Goal: Task Accomplishment & Management: Manage account settings

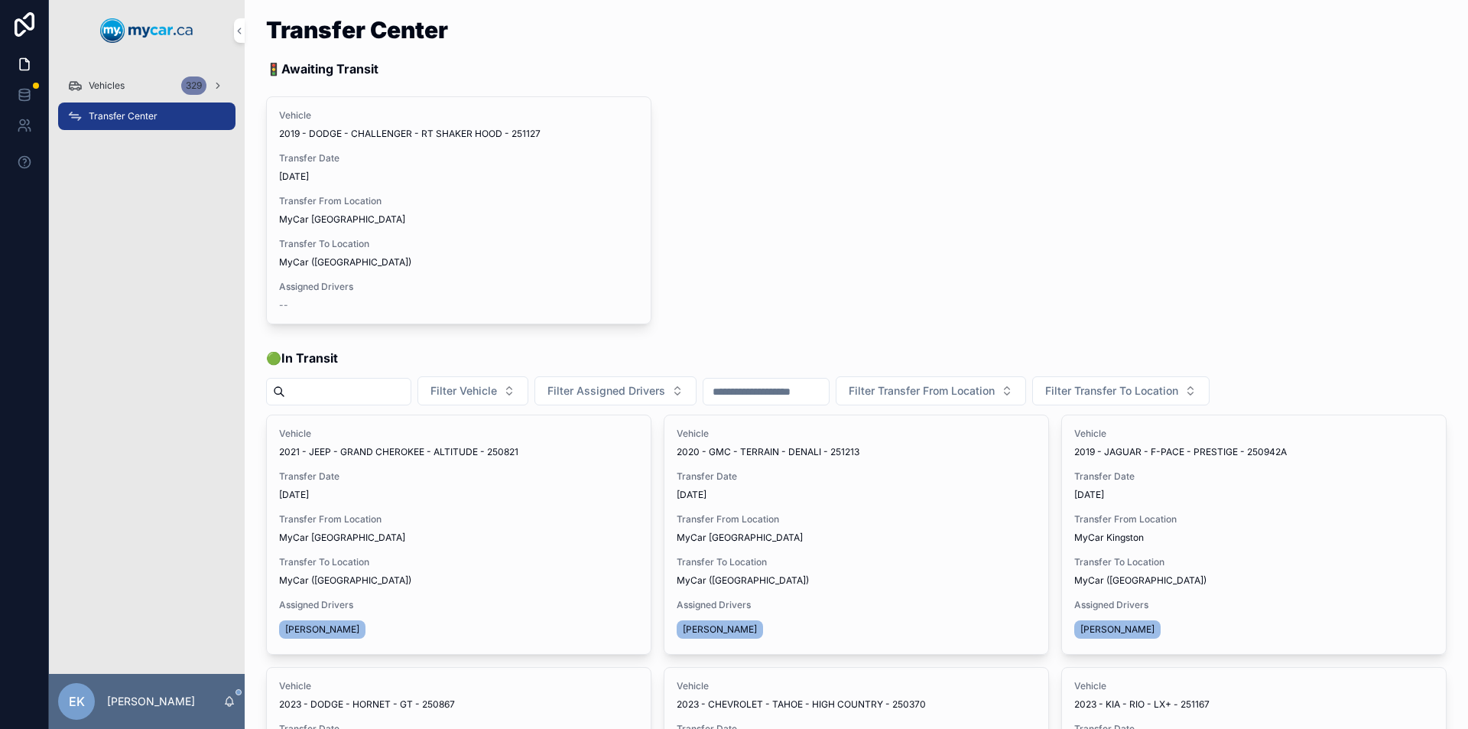
scroll to position [306, 0]
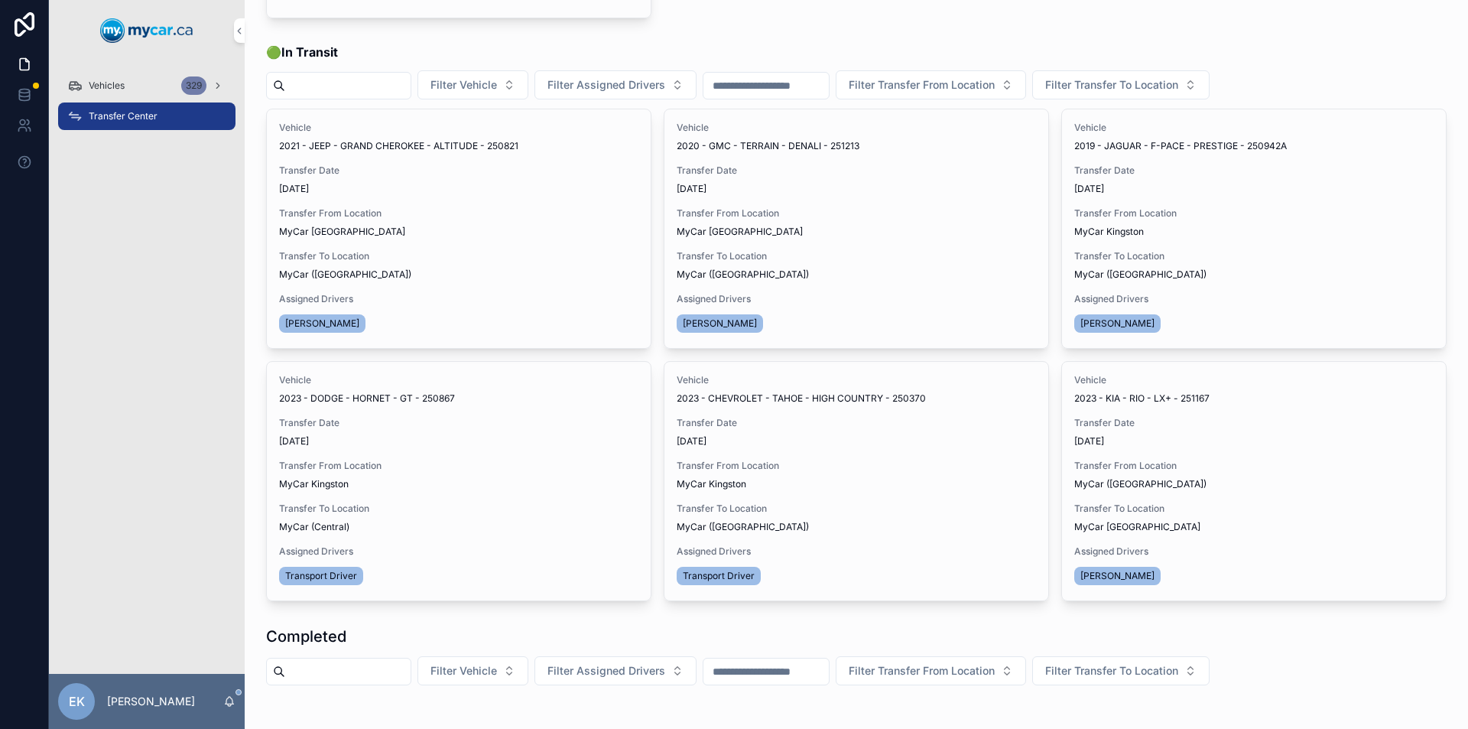
click at [107, 80] on span "Vehicles" at bounding box center [107, 86] width 36 height 12
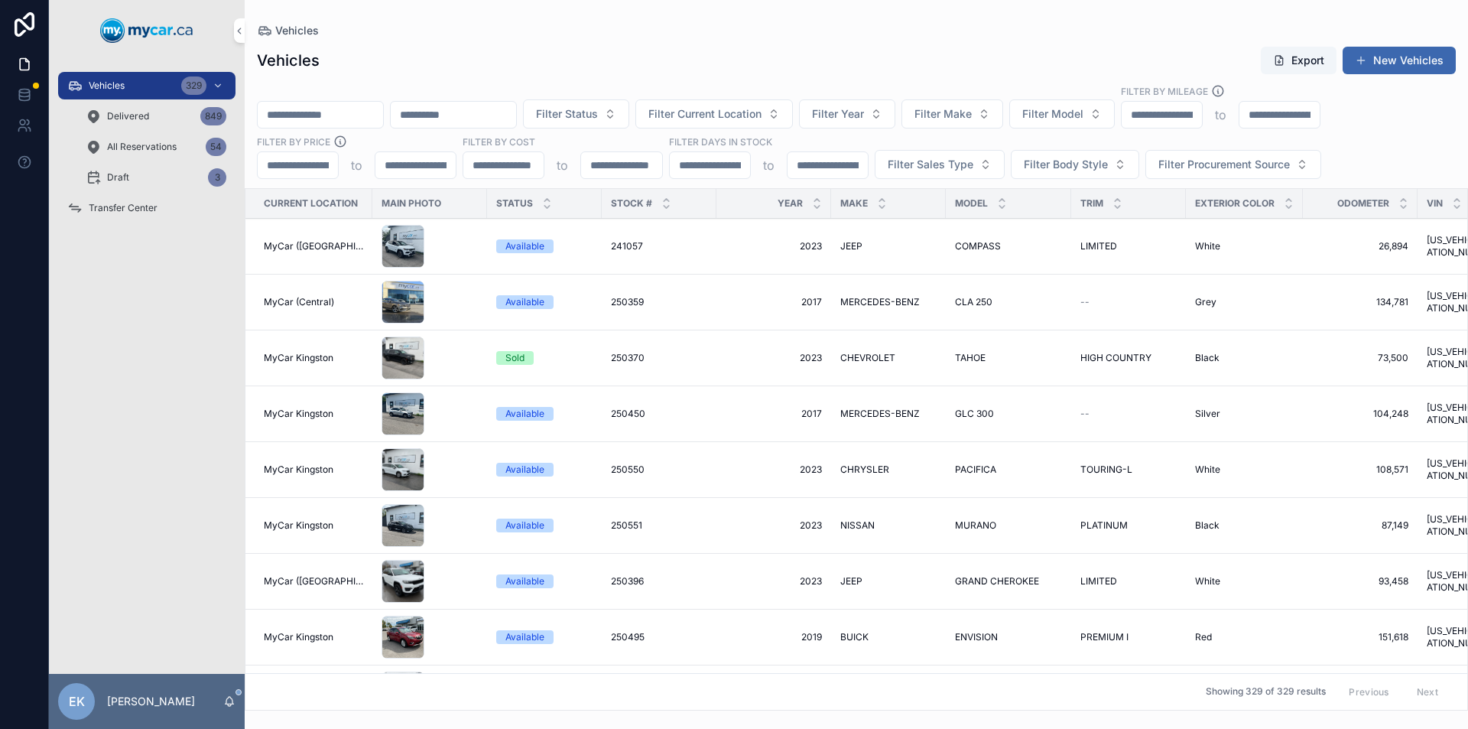
click at [1084, 112] on span "Filter Model" at bounding box center [1052, 113] width 61 height 15
type input "***"
click at [1071, 226] on span "TERRAIN" at bounding box center [1062, 224] width 46 height 15
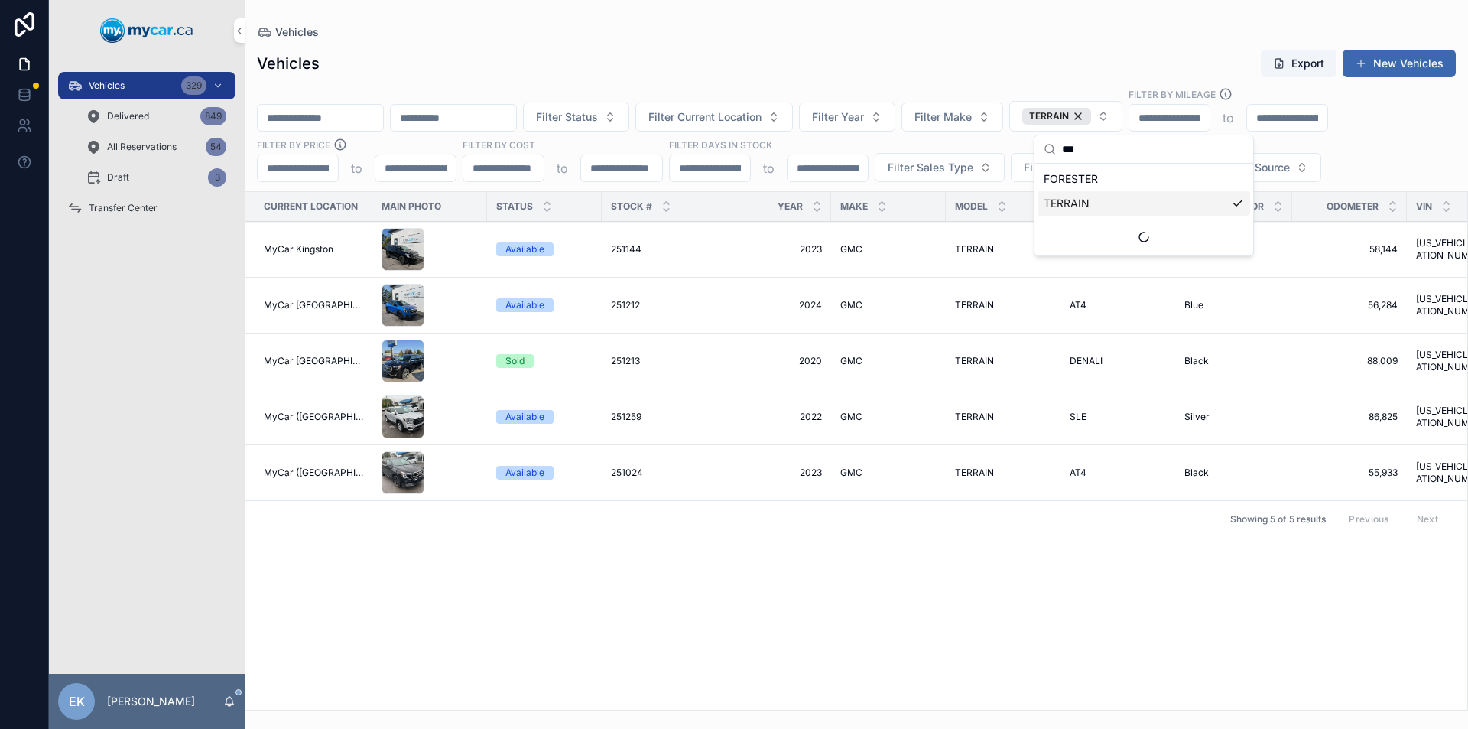
click at [793, 119] on button "Filter Current Location" at bounding box center [714, 116] width 158 height 29
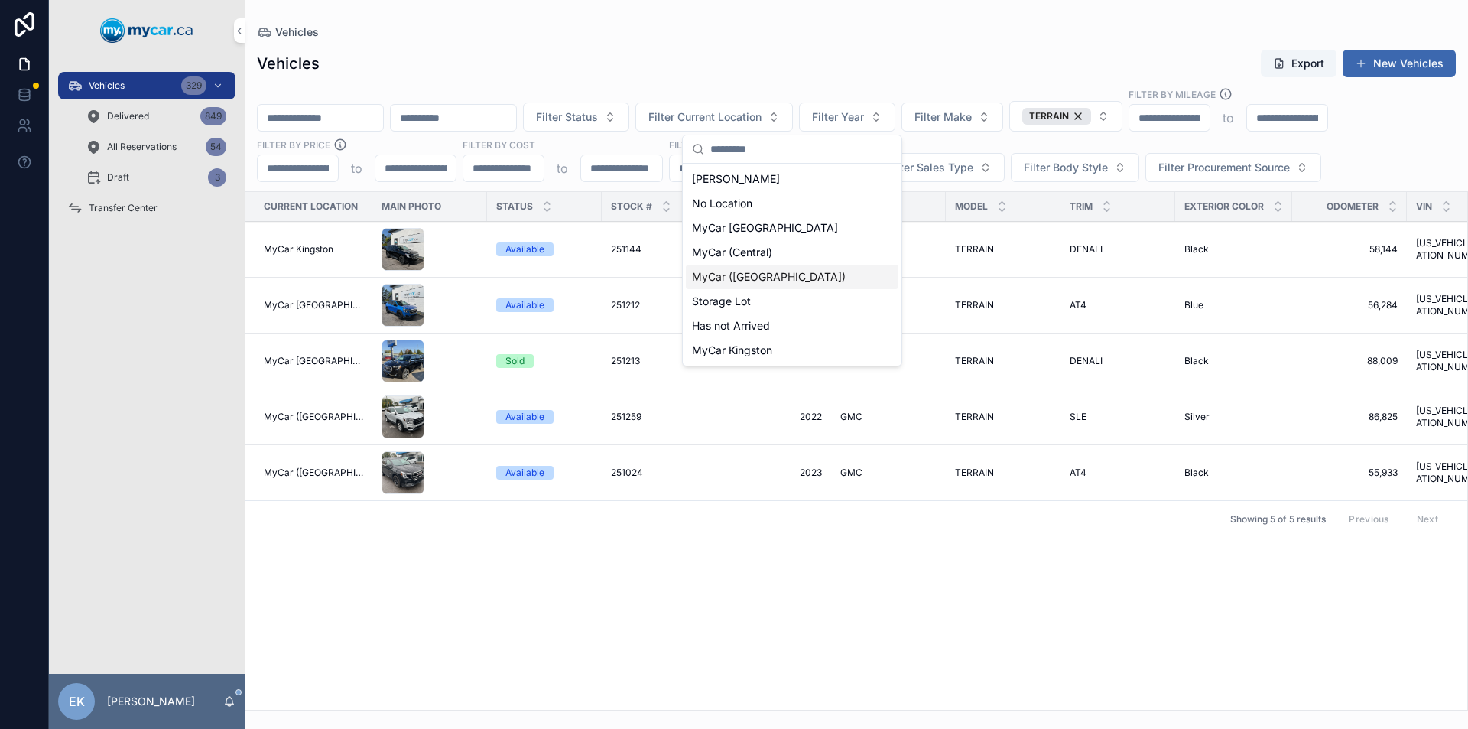
click at [742, 278] on span "MyCar ([GEOGRAPHIC_DATA])" at bounding box center [769, 276] width 154 height 15
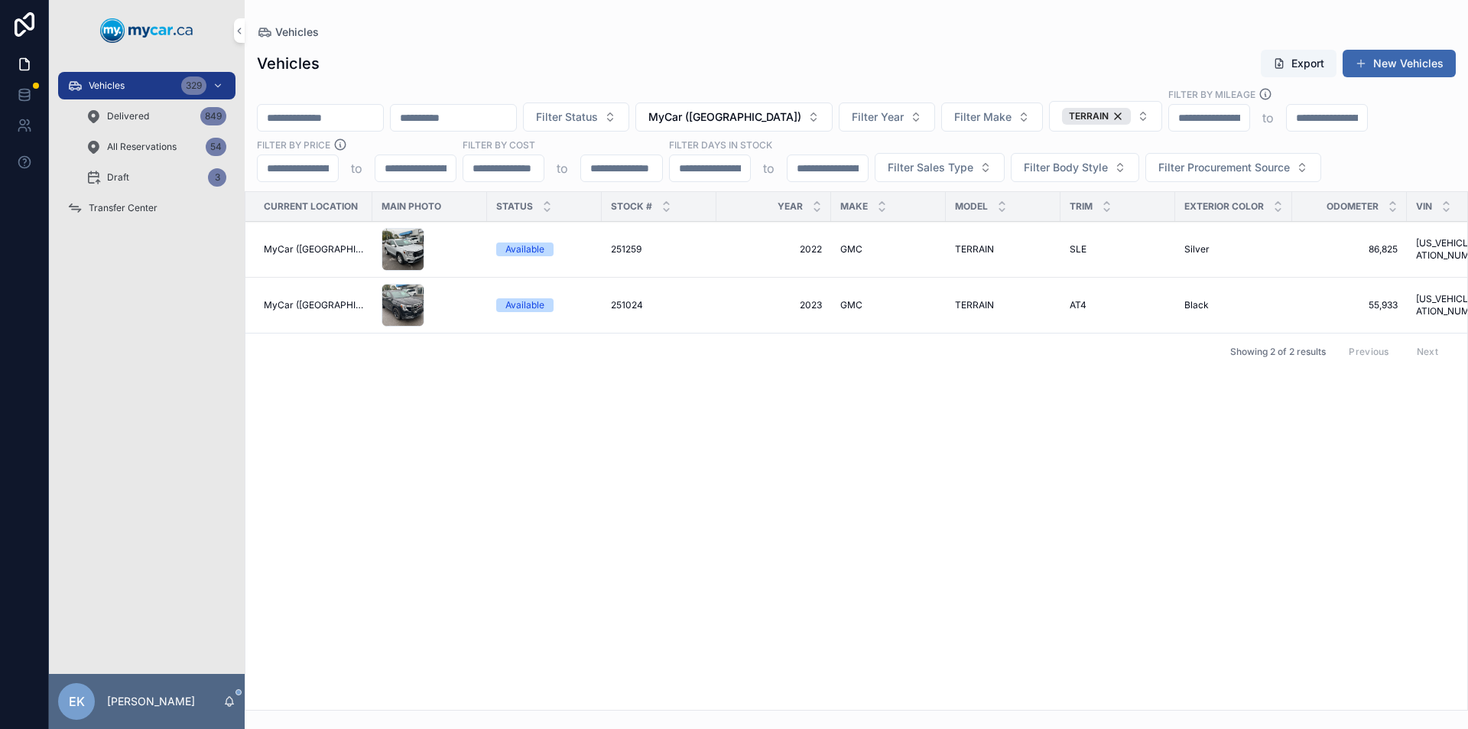
click at [1131, 116] on div "TERRAIN" at bounding box center [1096, 116] width 69 height 17
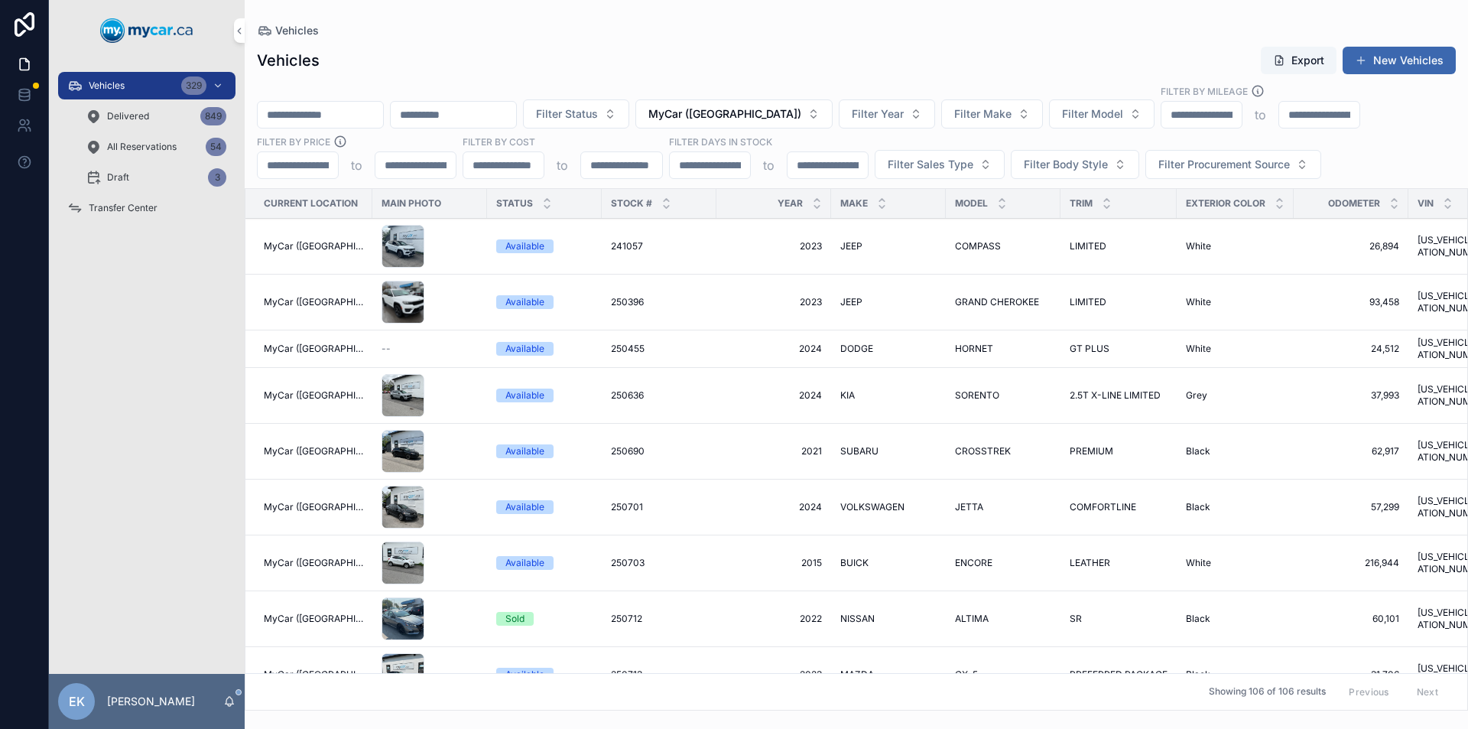
click at [343, 114] on input "scrollable content" at bounding box center [320, 114] width 125 height 21
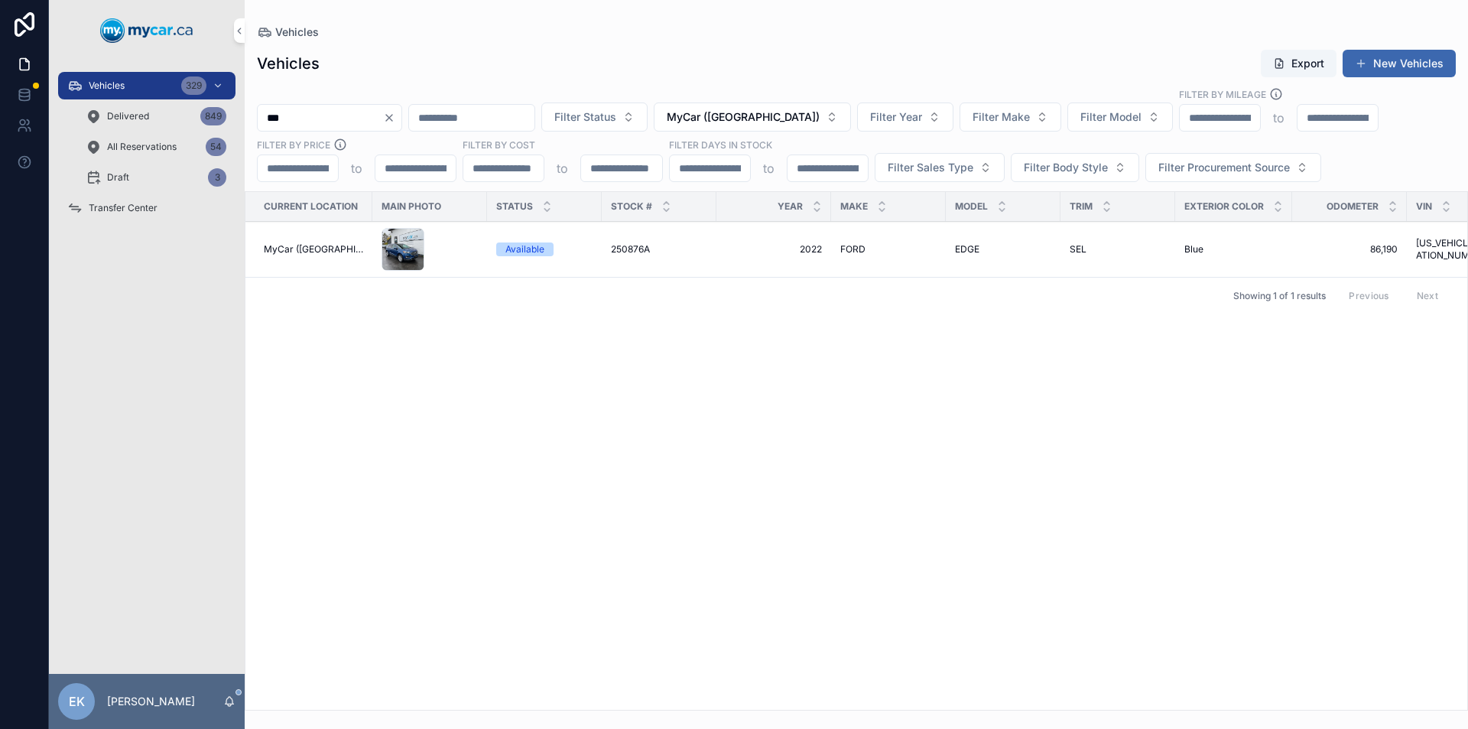
type input "***"
click at [850, 249] on span "FORD" at bounding box center [852, 249] width 25 height 12
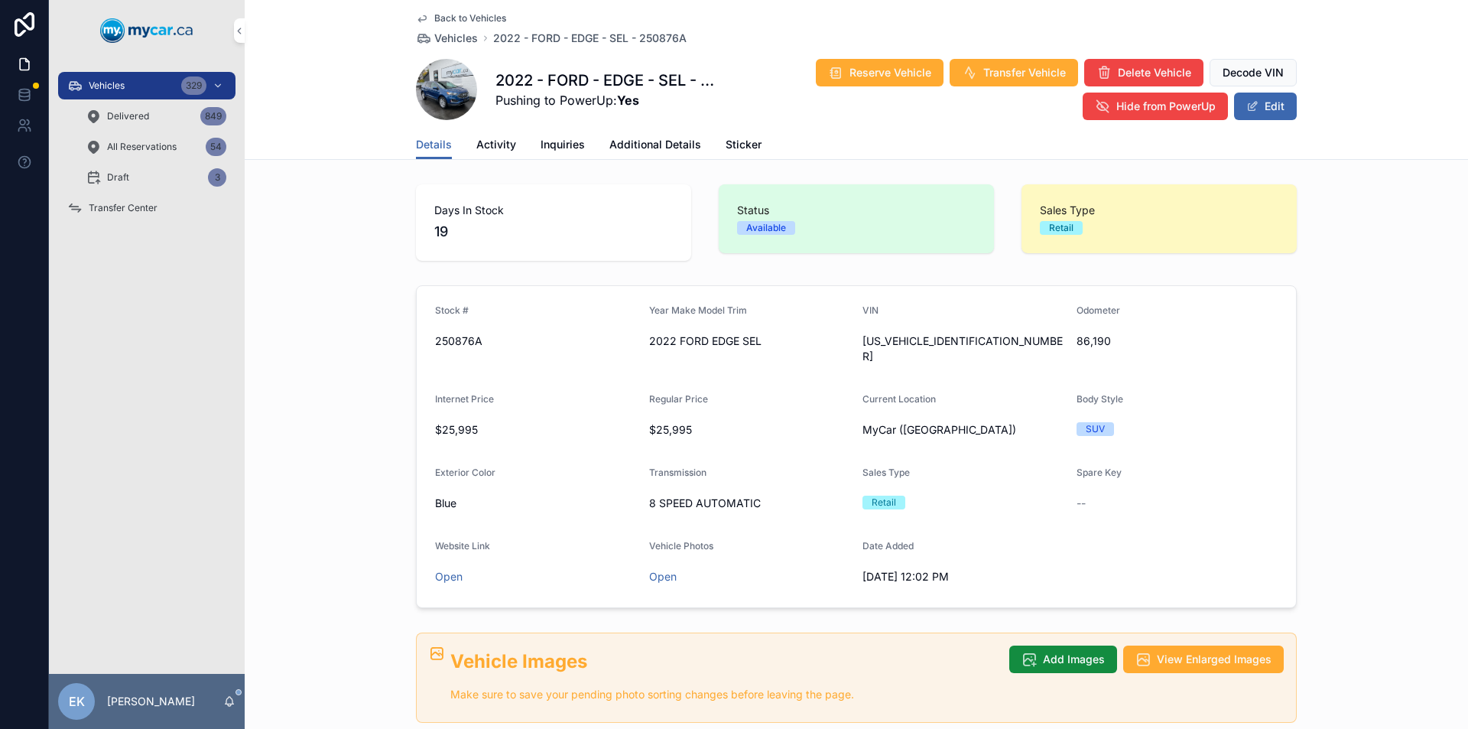
click at [441, 89] on span "scrollable content" at bounding box center [446, 89] width 61 height 61
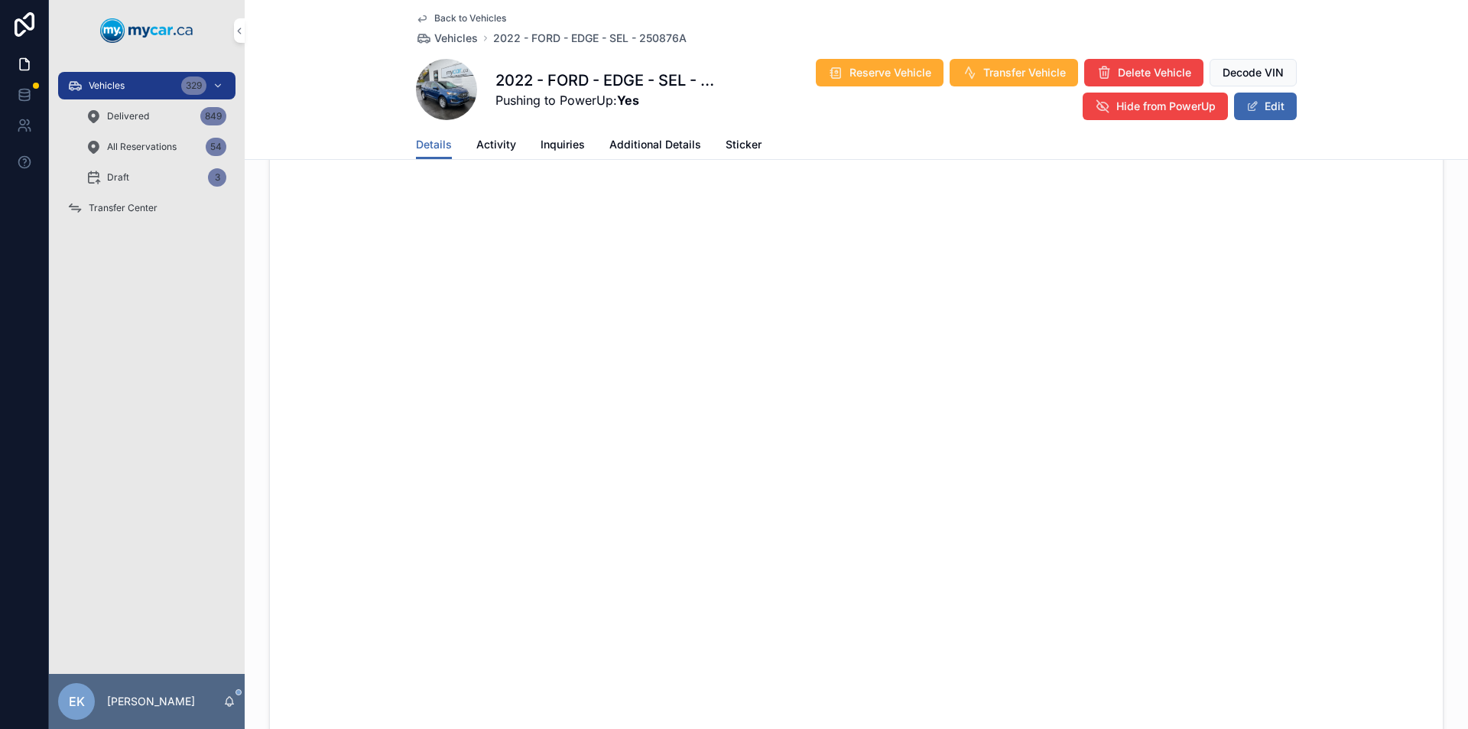
click at [191, 86] on div "329" at bounding box center [193, 85] width 25 height 18
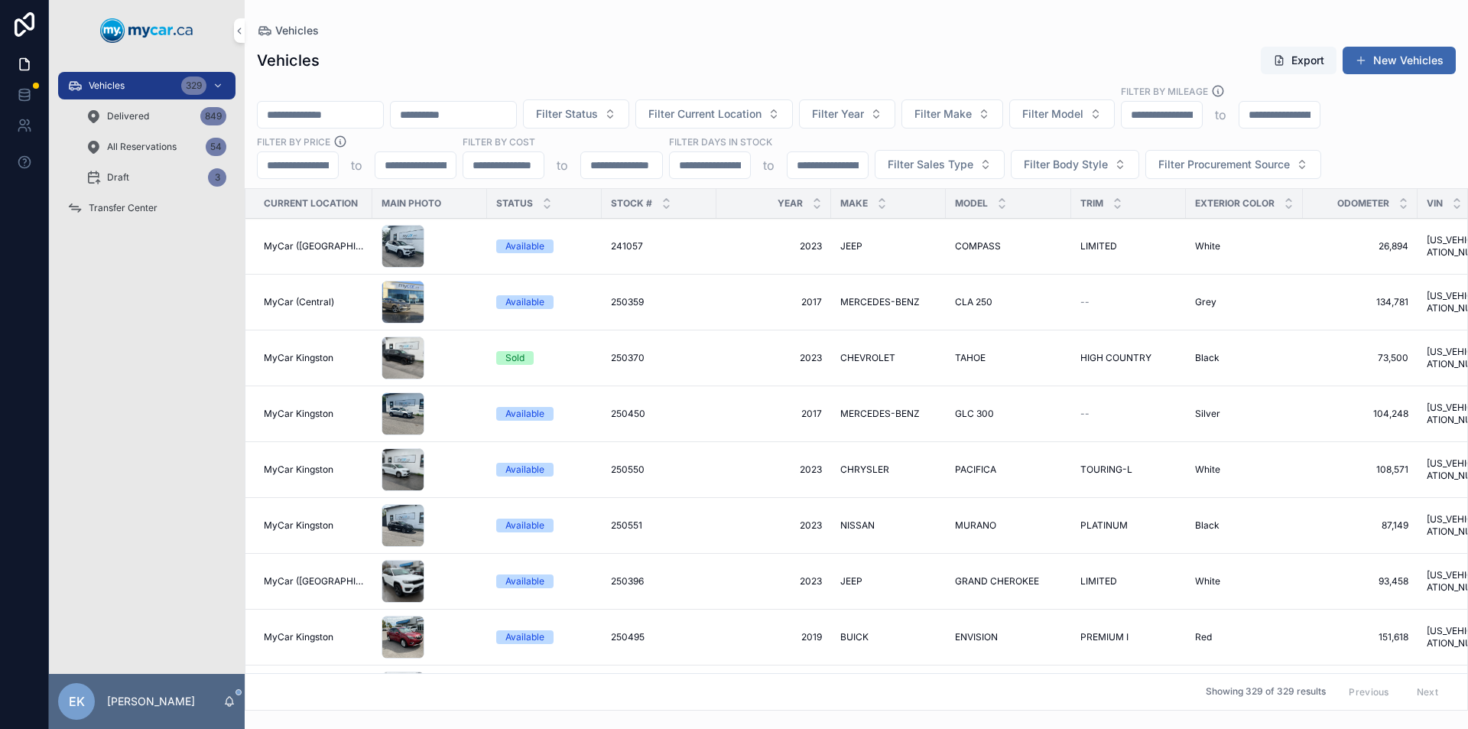
click at [113, 210] on span "Transfer Center" at bounding box center [123, 208] width 69 height 12
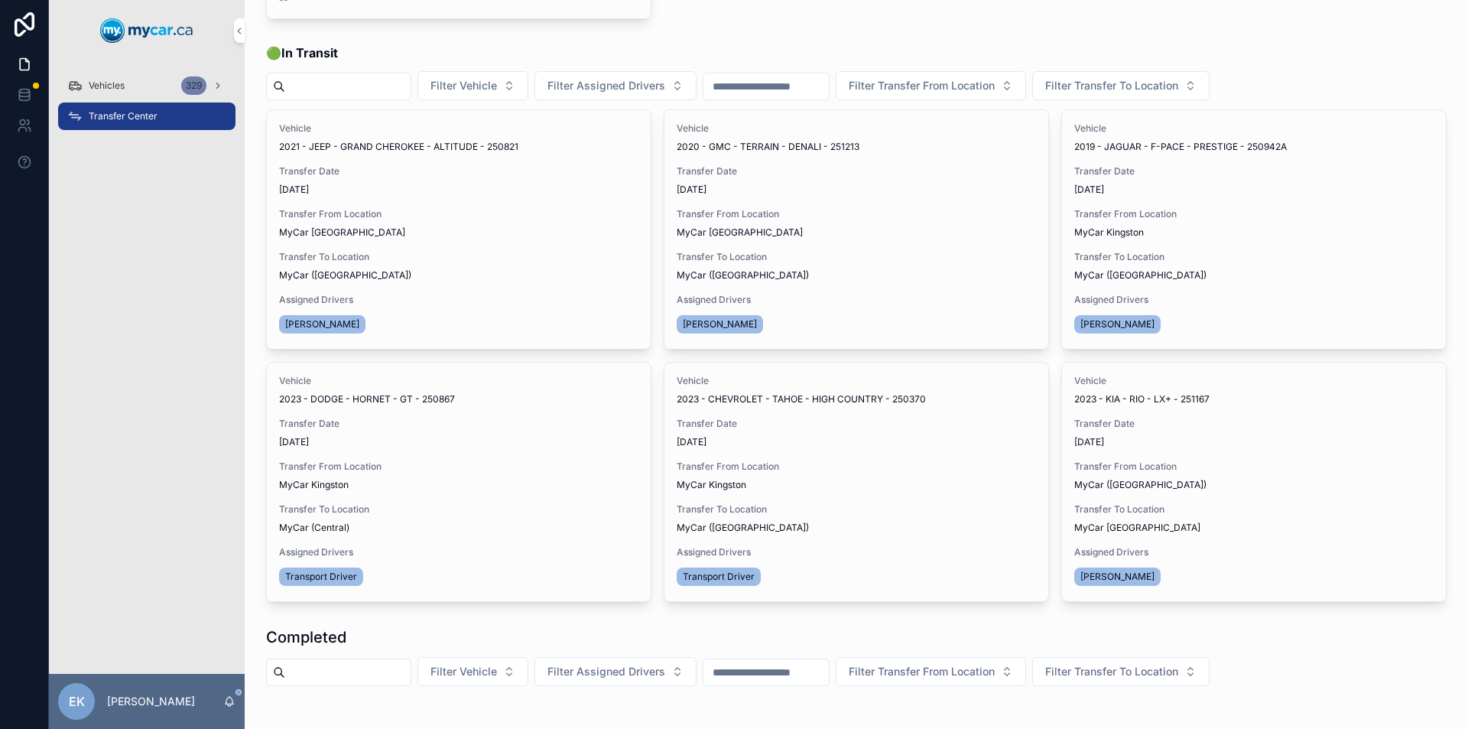
scroll to position [229, 0]
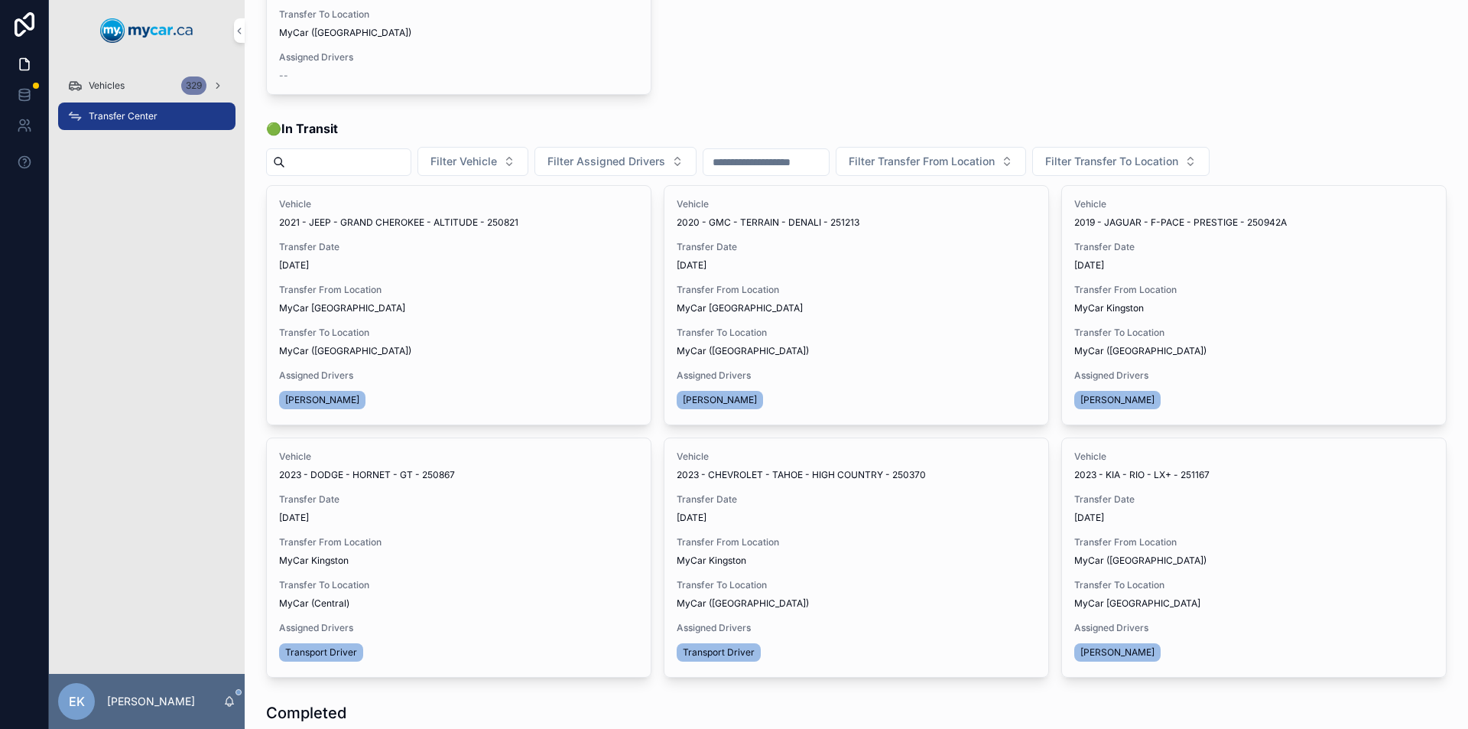
click at [112, 85] on span "Vehicles" at bounding box center [107, 86] width 36 height 12
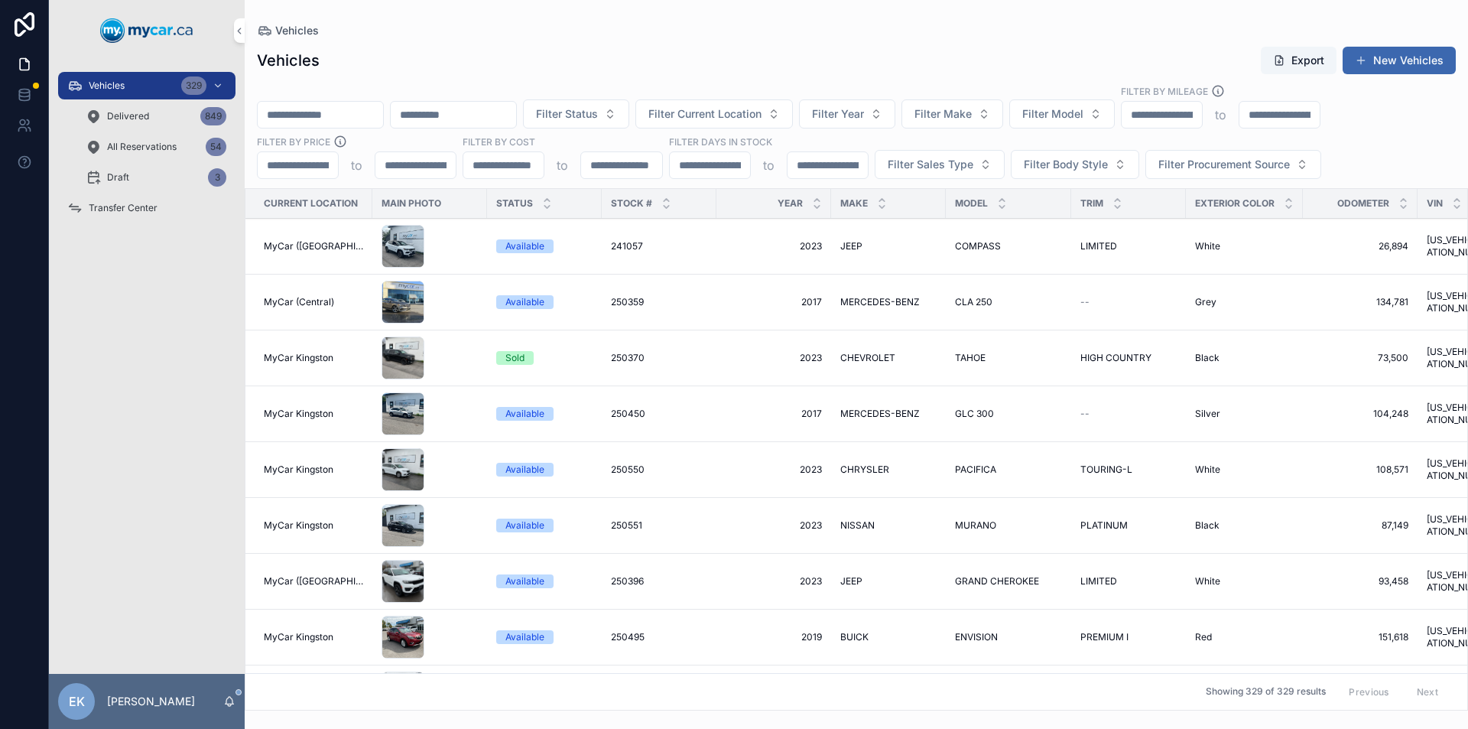
click at [972, 106] on span "Filter Make" at bounding box center [943, 113] width 57 height 15
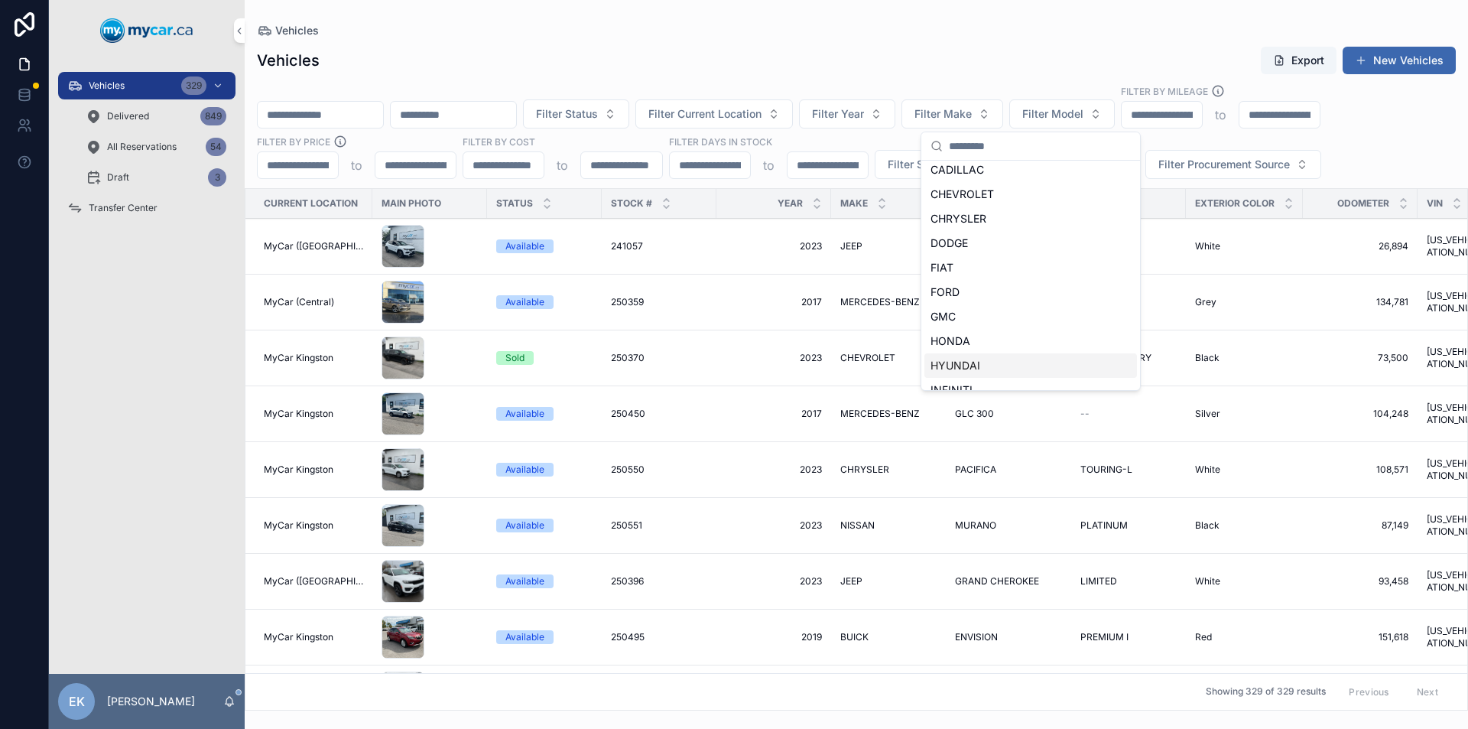
scroll to position [76, 0]
click at [1084, 109] on span "Filter Model" at bounding box center [1052, 113] width 61 height 15
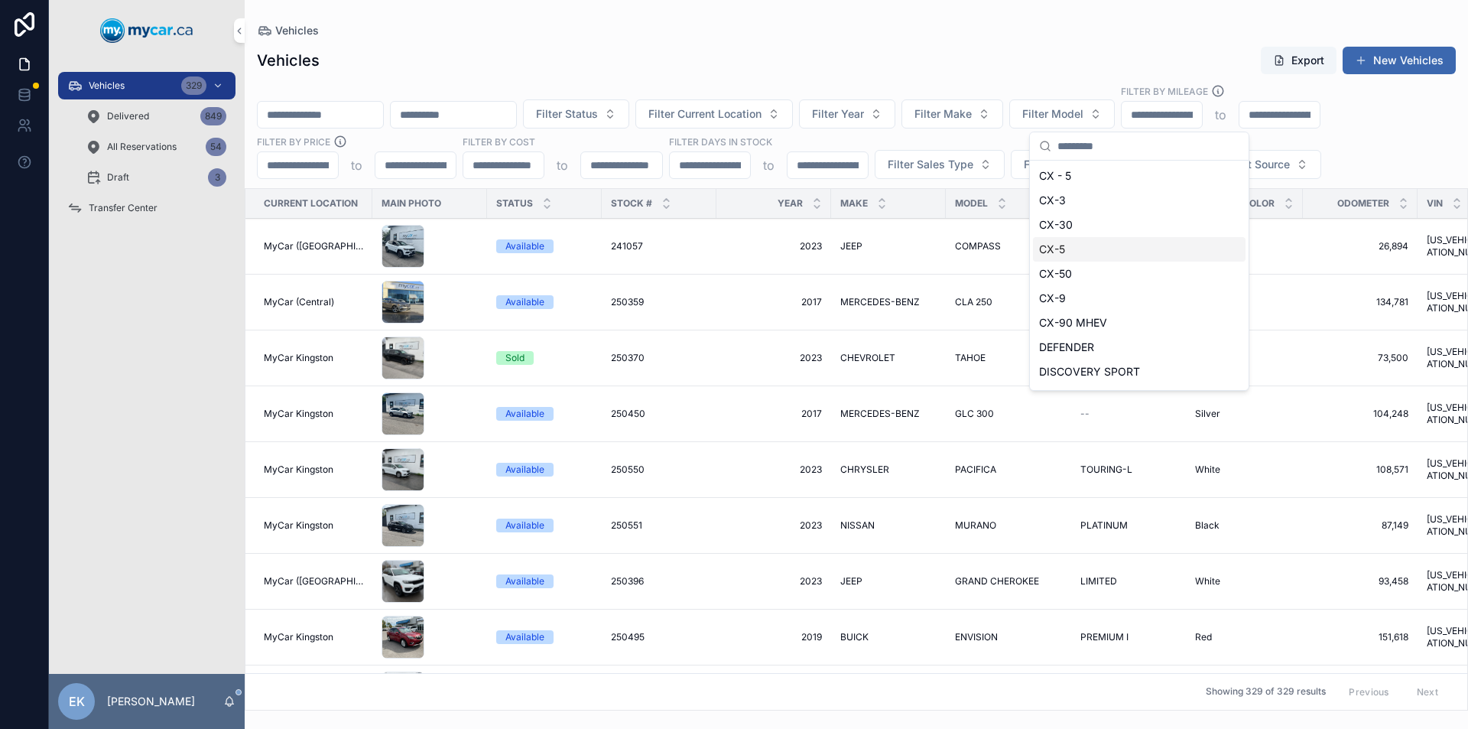
scroll to position [1572, 0]
click at [1062, 365] on span "ELANTRA" at bounding box center [1064, 365] width 50 height 15
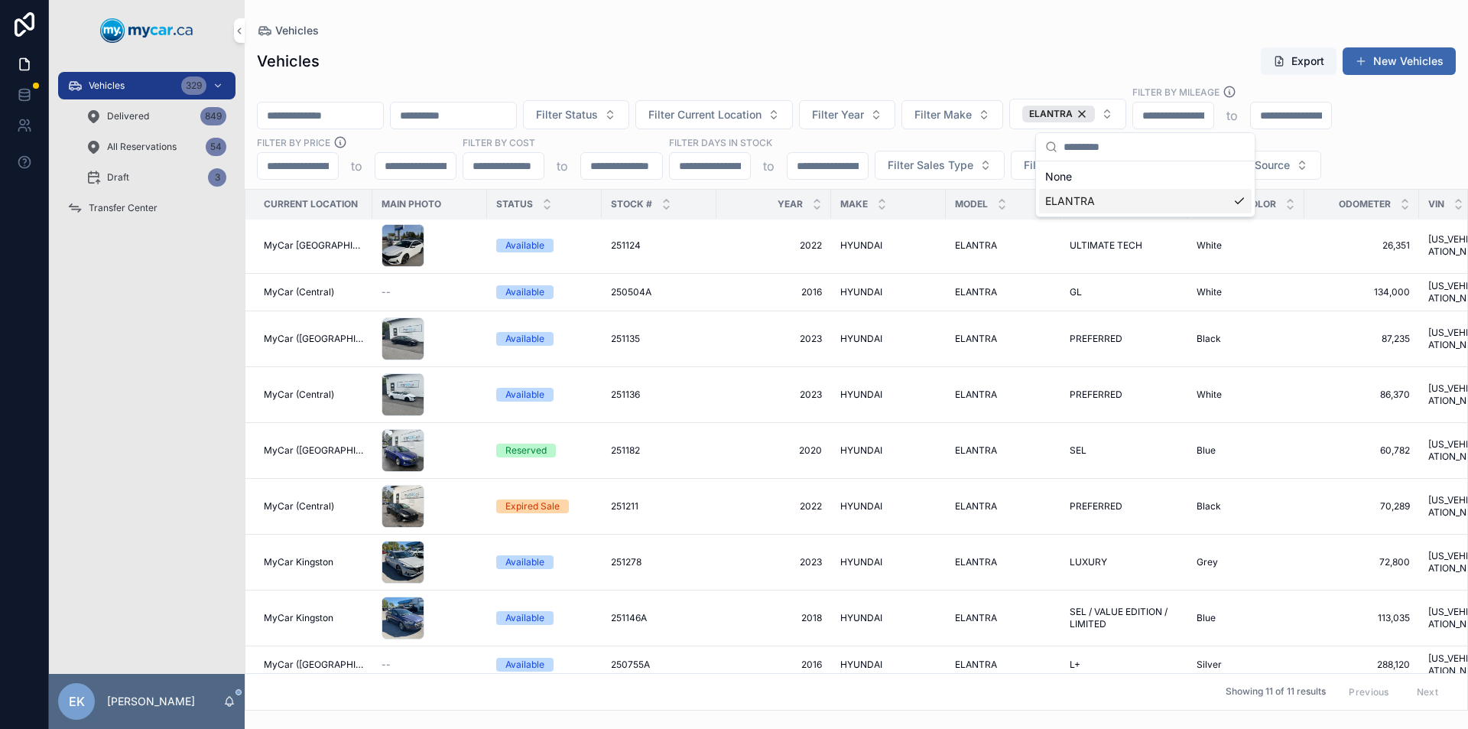
click at [613, 444] on span "251182" at bounding box center [625, 450] width 29 height 12
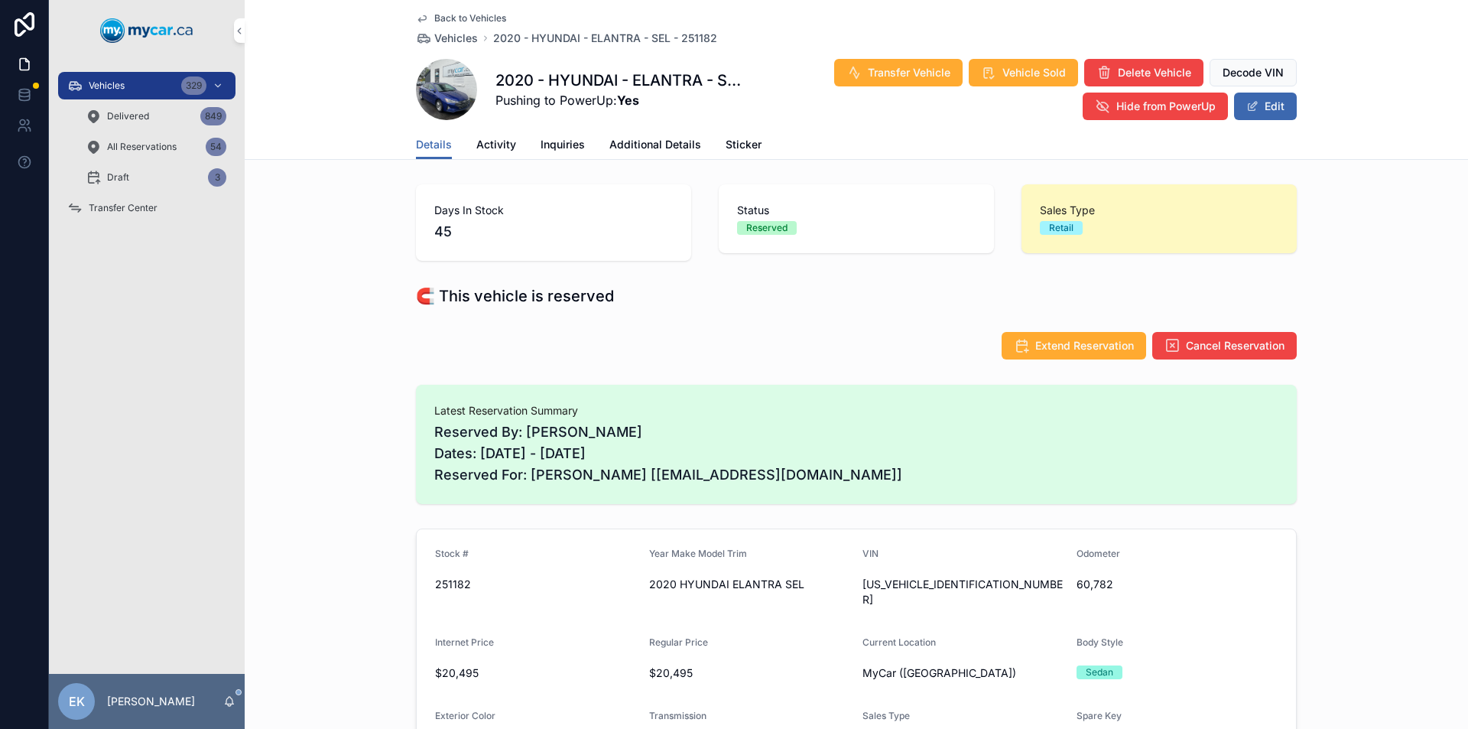
click at [215, 81] on icon "scrollable content" at bounding box center [218, 85] width 11 height 11
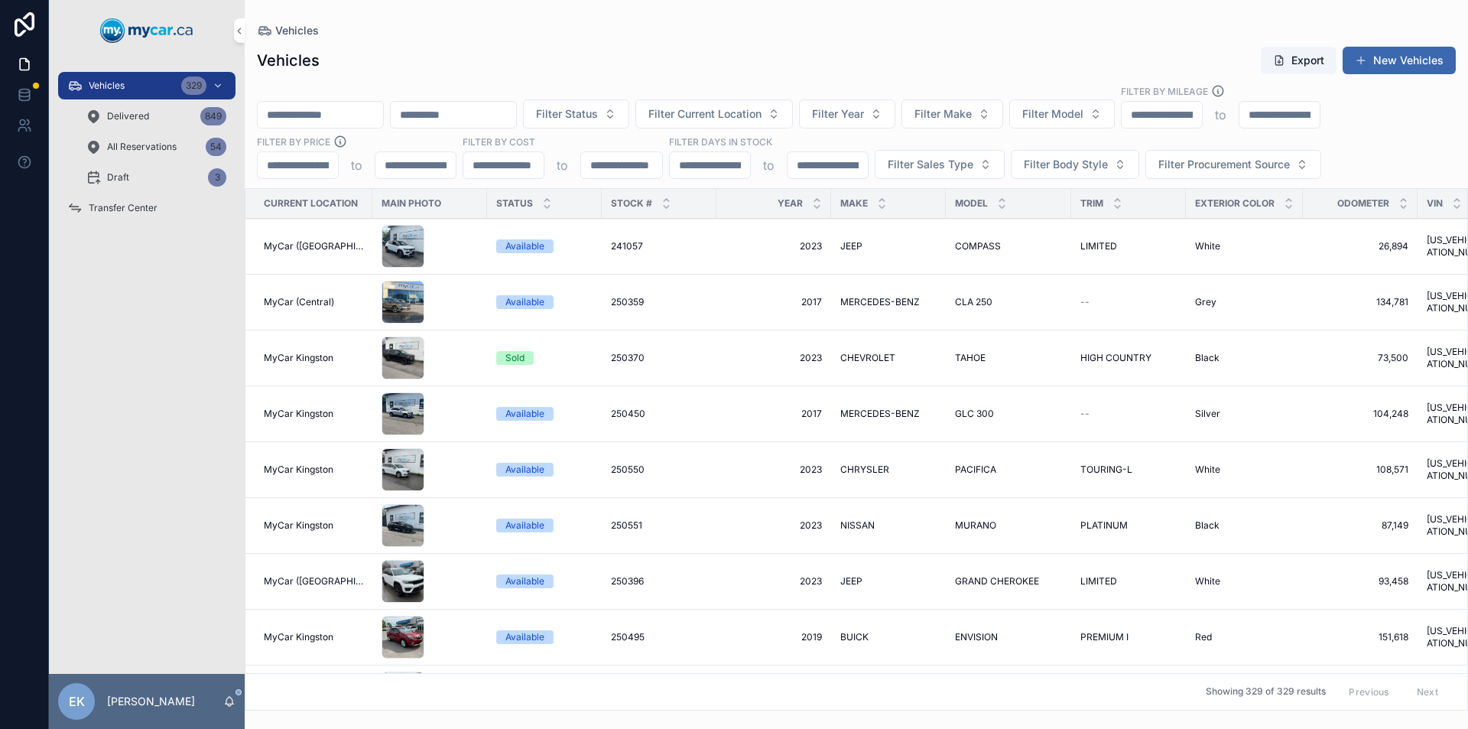
click at [314, 113] on input "scrollable content" at bounding box center [320, 114] width 125 height 21
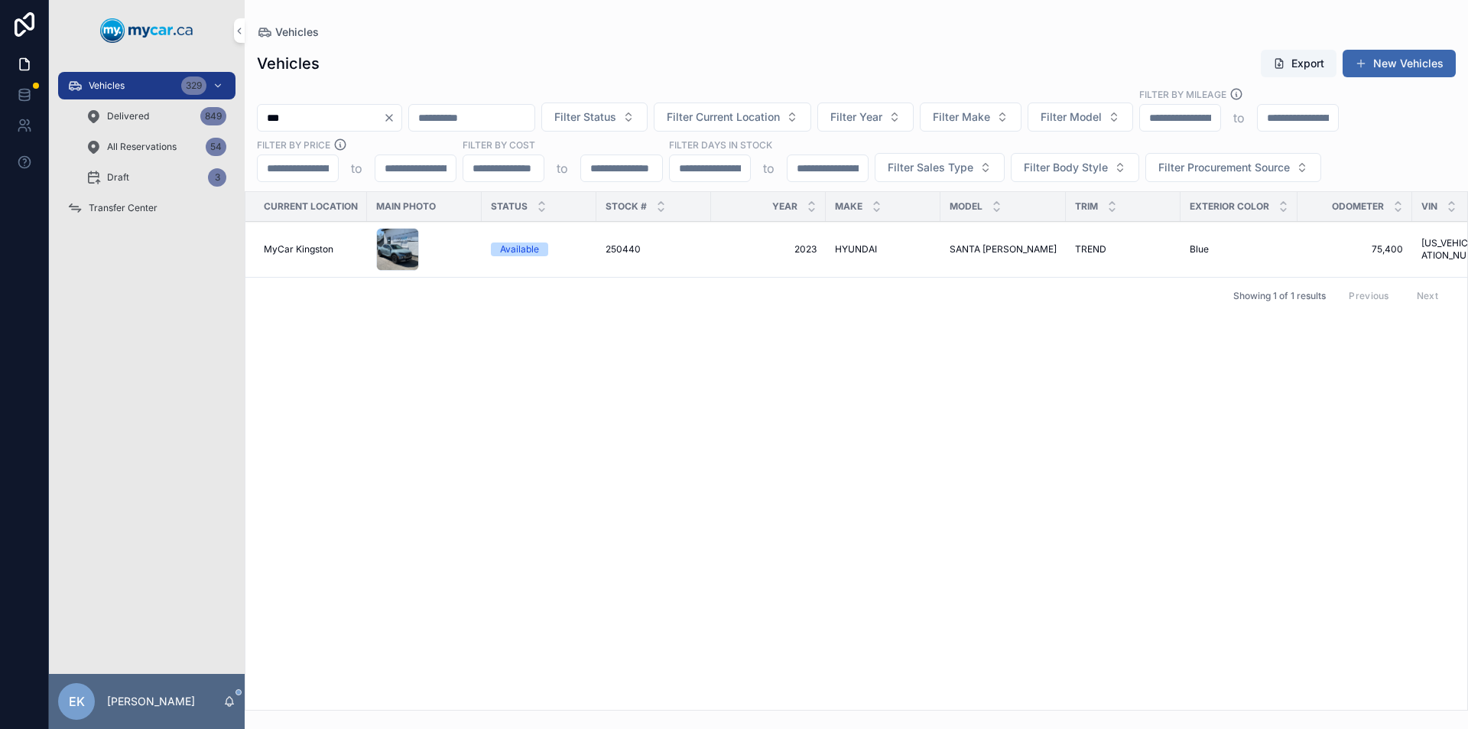
type input "***"
click at [395, 122] on icon "Clear" at bounding box center [389, 118] width 12 height 12
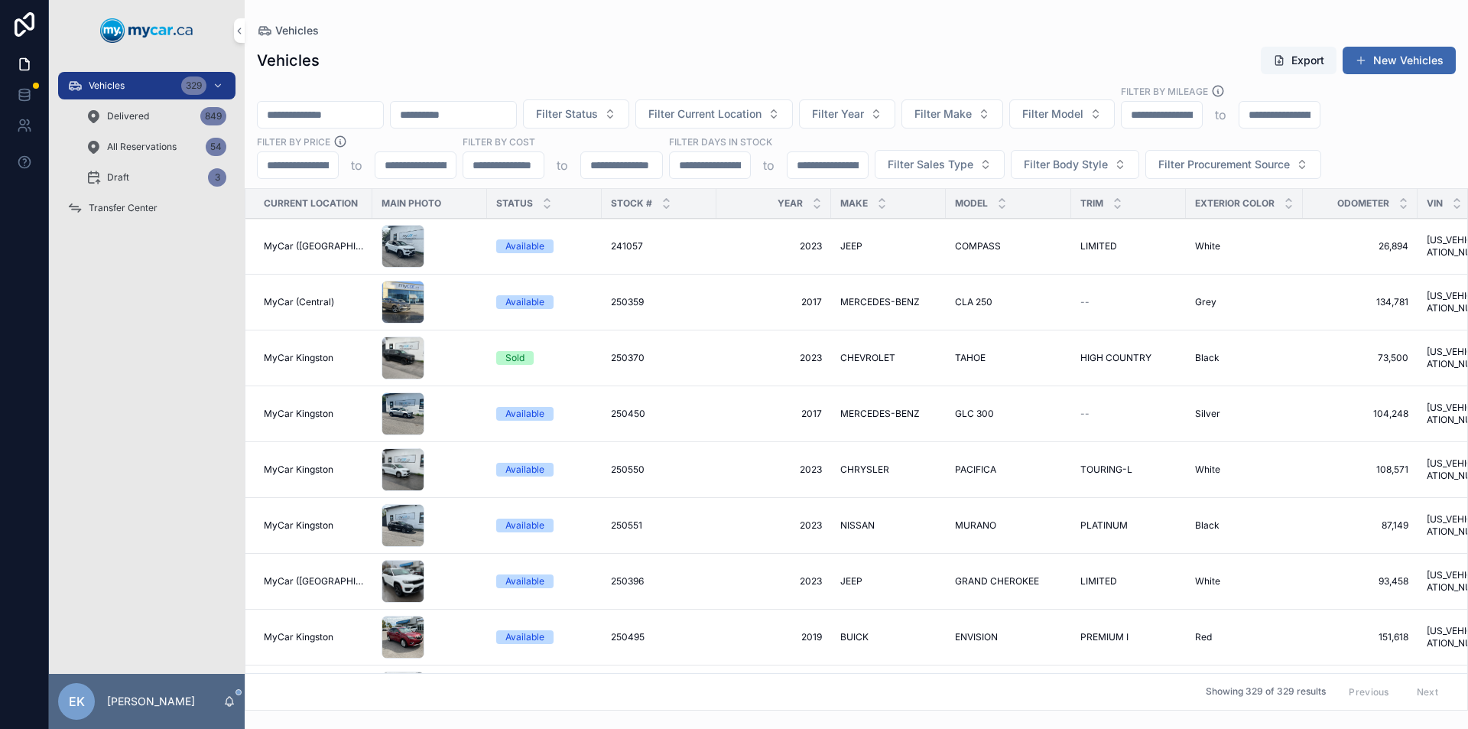
click at [110, 209] on span "Transfer Center" at bounding box center [123, 208] width 69 height 12
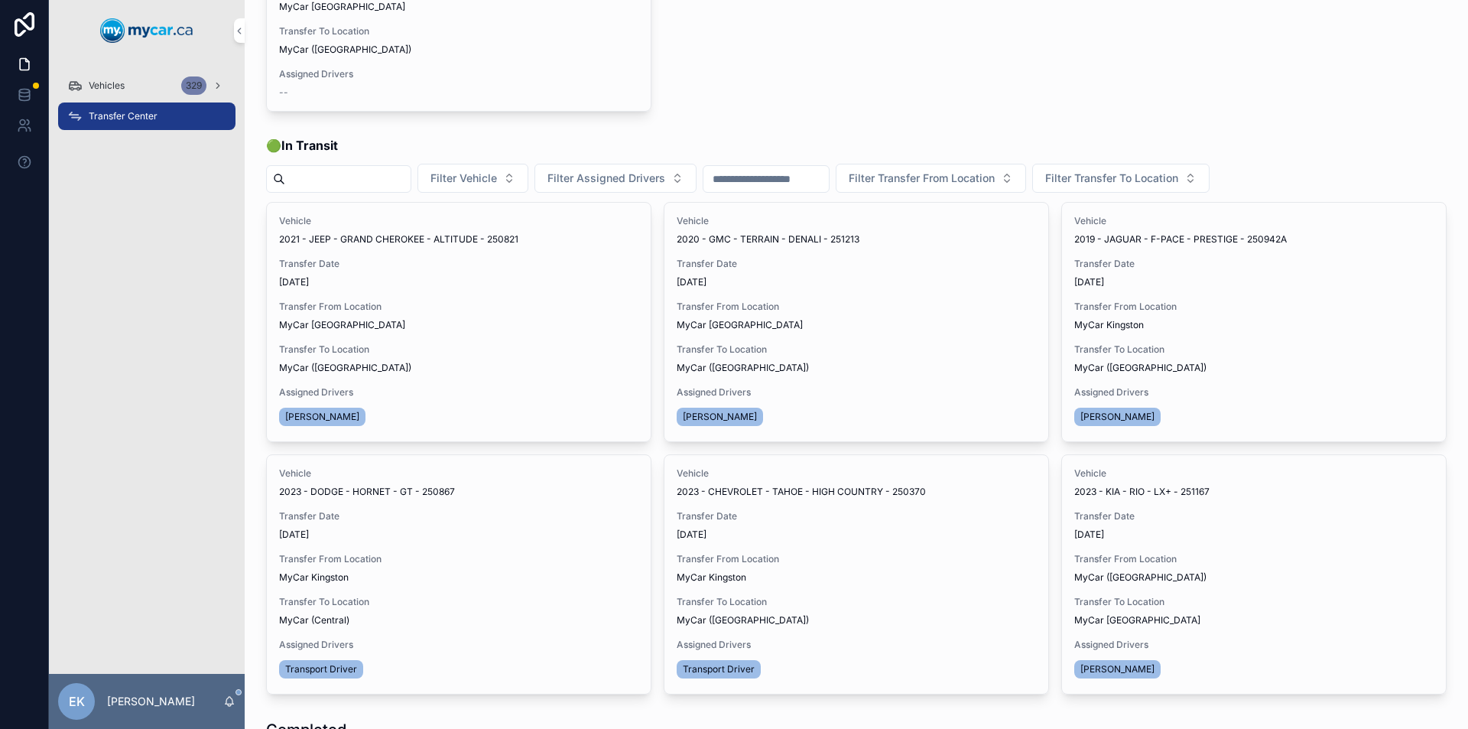
scroll to position [229, 0]
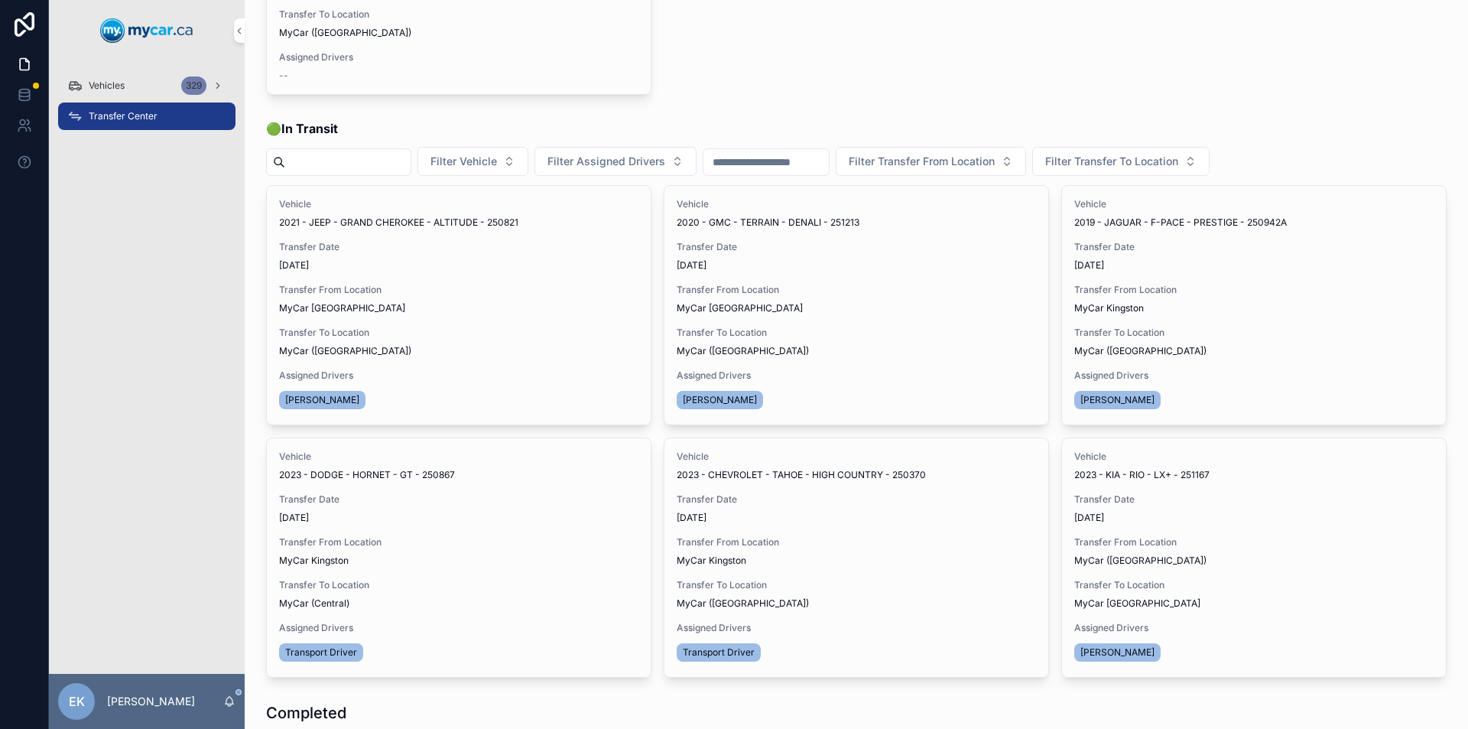
click at [98, 83] on span "Vehicles" at bounding box center [107, 86] width 36 height 12
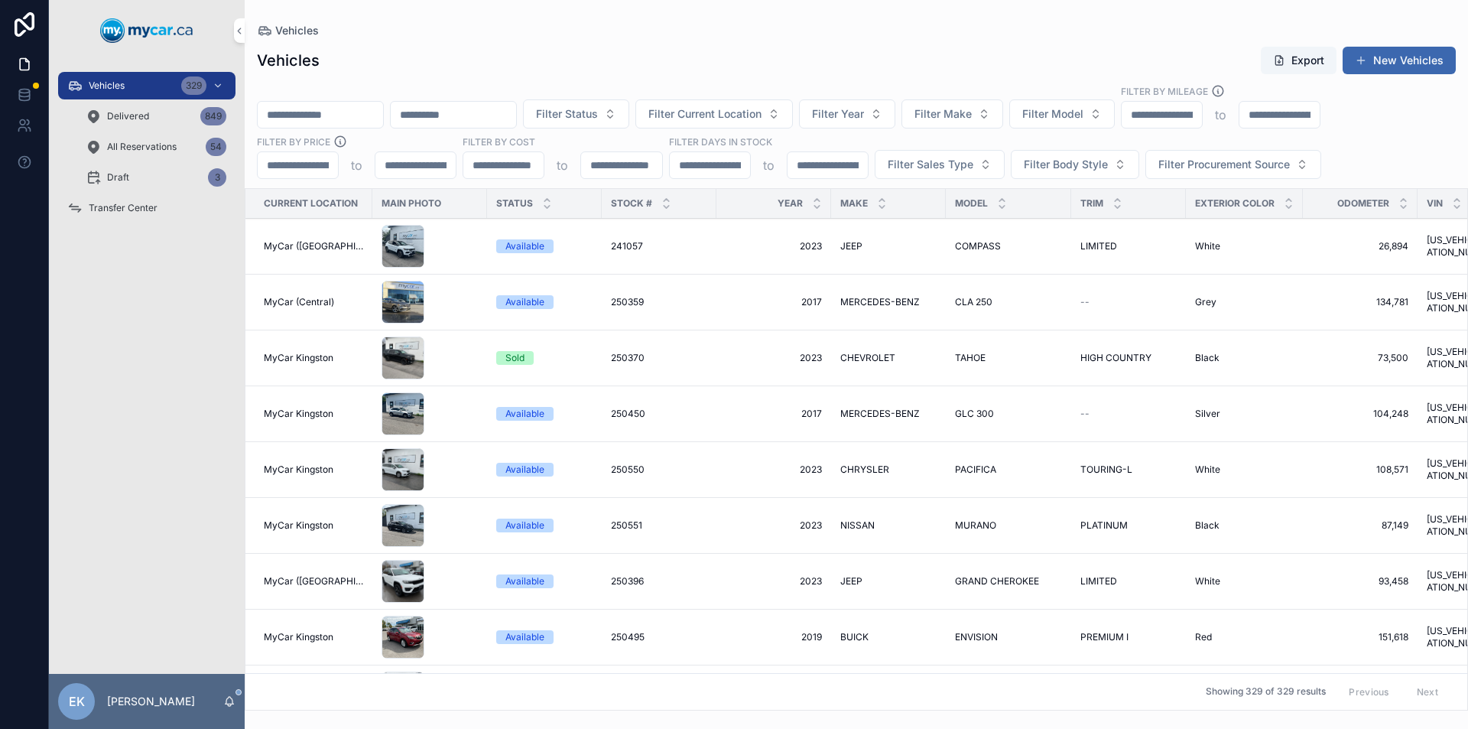
click at [325, 118] on input "scrollable content" at bounding box center [320, 114] width 125 height 21
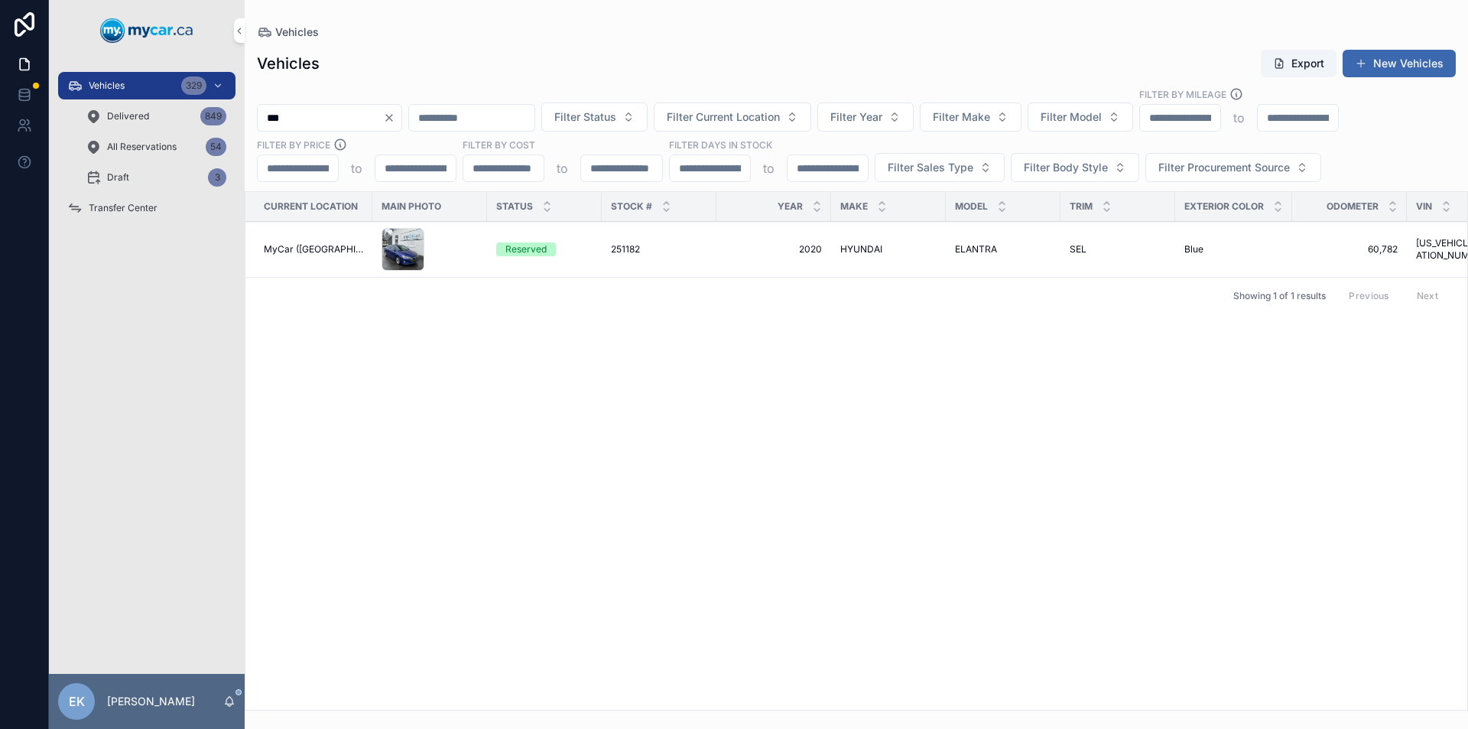
type input "***"
click at [618, 248] on span "251182" at bounding box center [625, 249] width 29 height 12
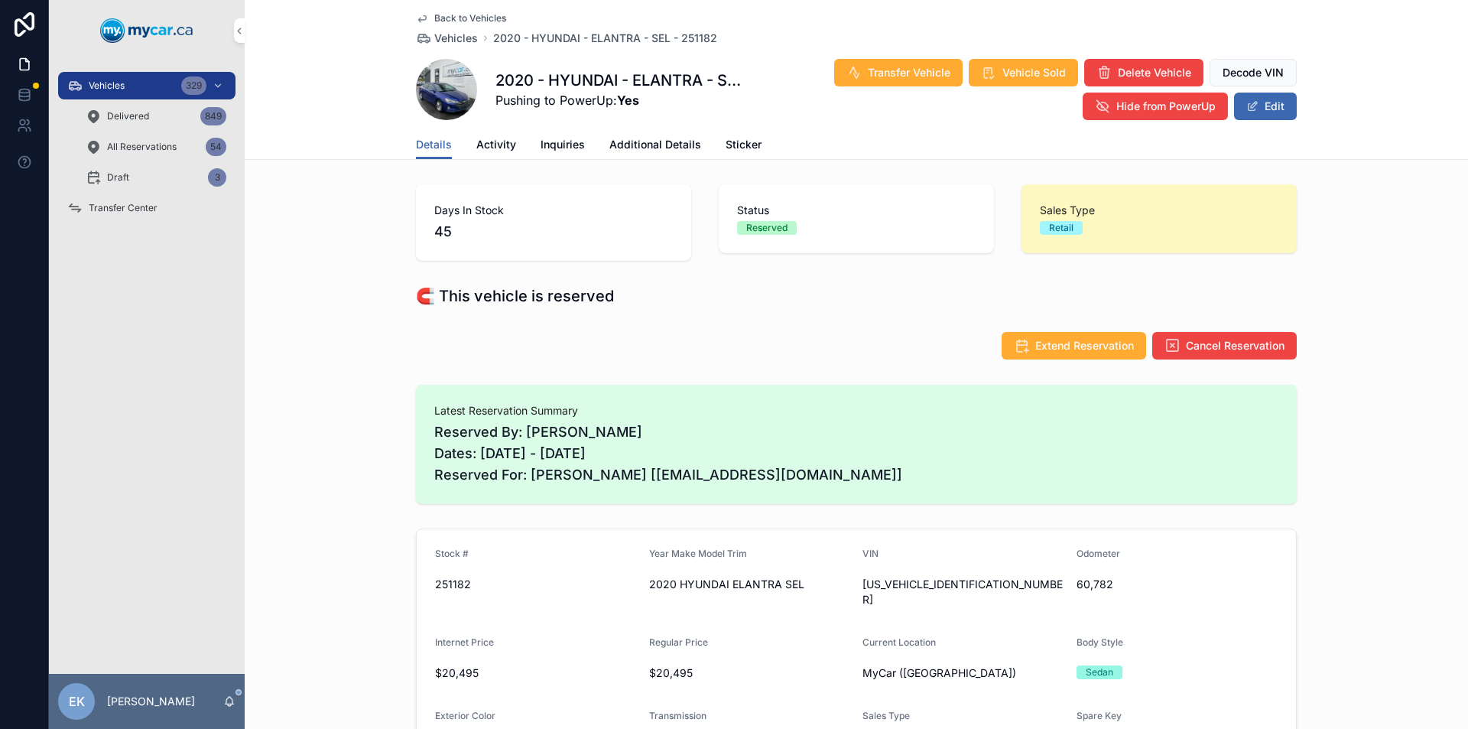
click at [909, 76] on span "Transfer Vehicle" at bounding box center [909, 72] width 83 height 15
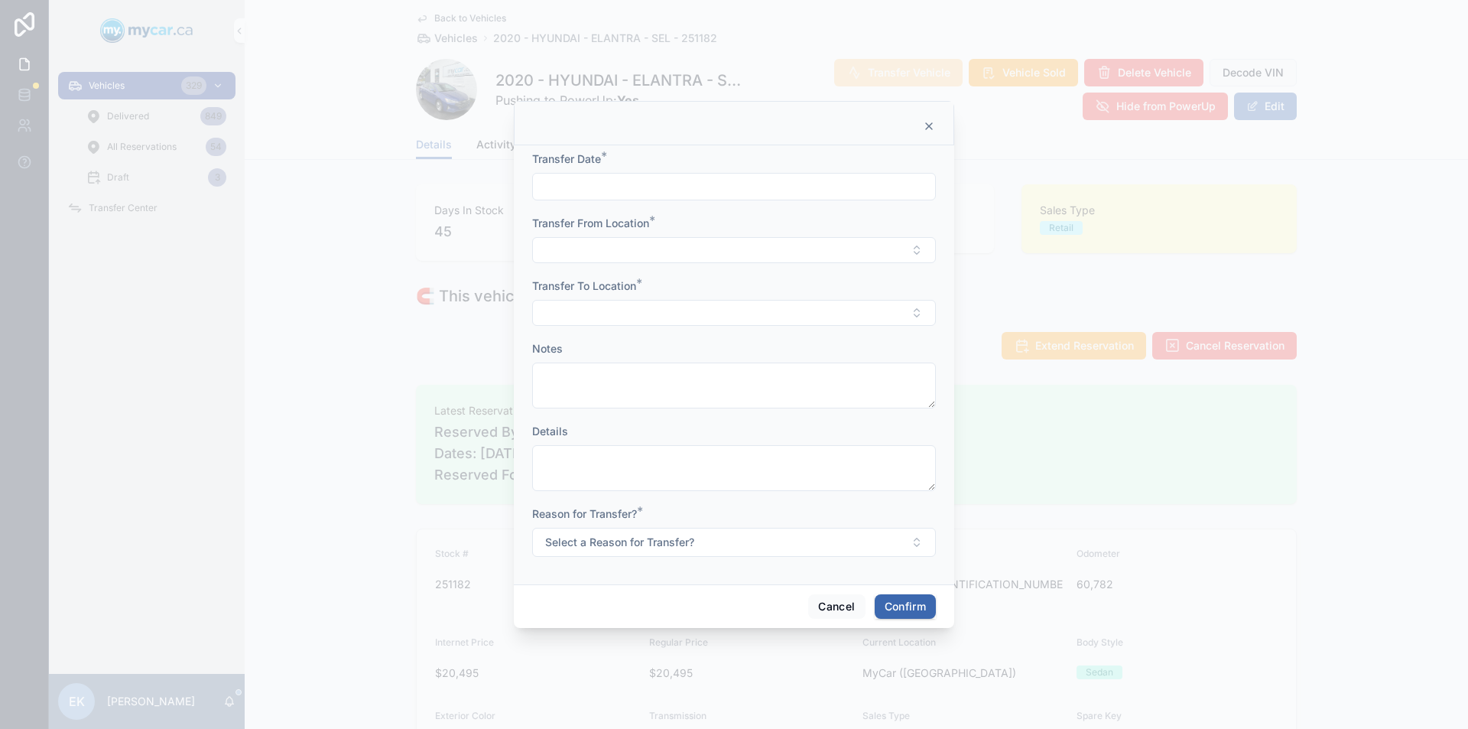
click at [605, 190] on input "text" at bounding box center [734, 186] width 402 height 21
click at [706, 343] on button "7" at bounding box center [707, 346] width 28 height 28
type input "*********"
click at [593, 241] on button "Select Button" at bounding box center [734, 250] width 404 height 26
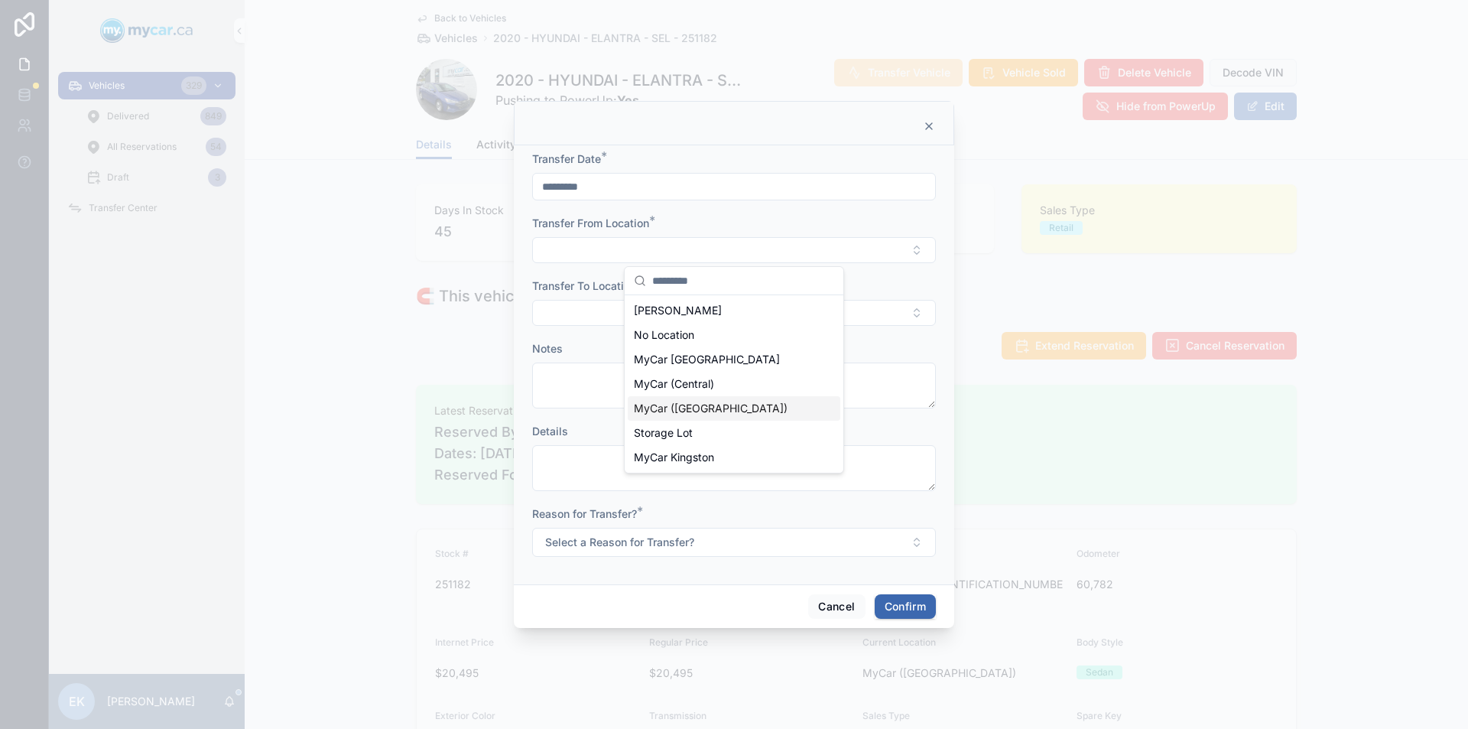
click at [697, 405] on span "MyCar ([GEOGRAPHIC_DATA])" at bounding box center [711, 408] width 154 height 15
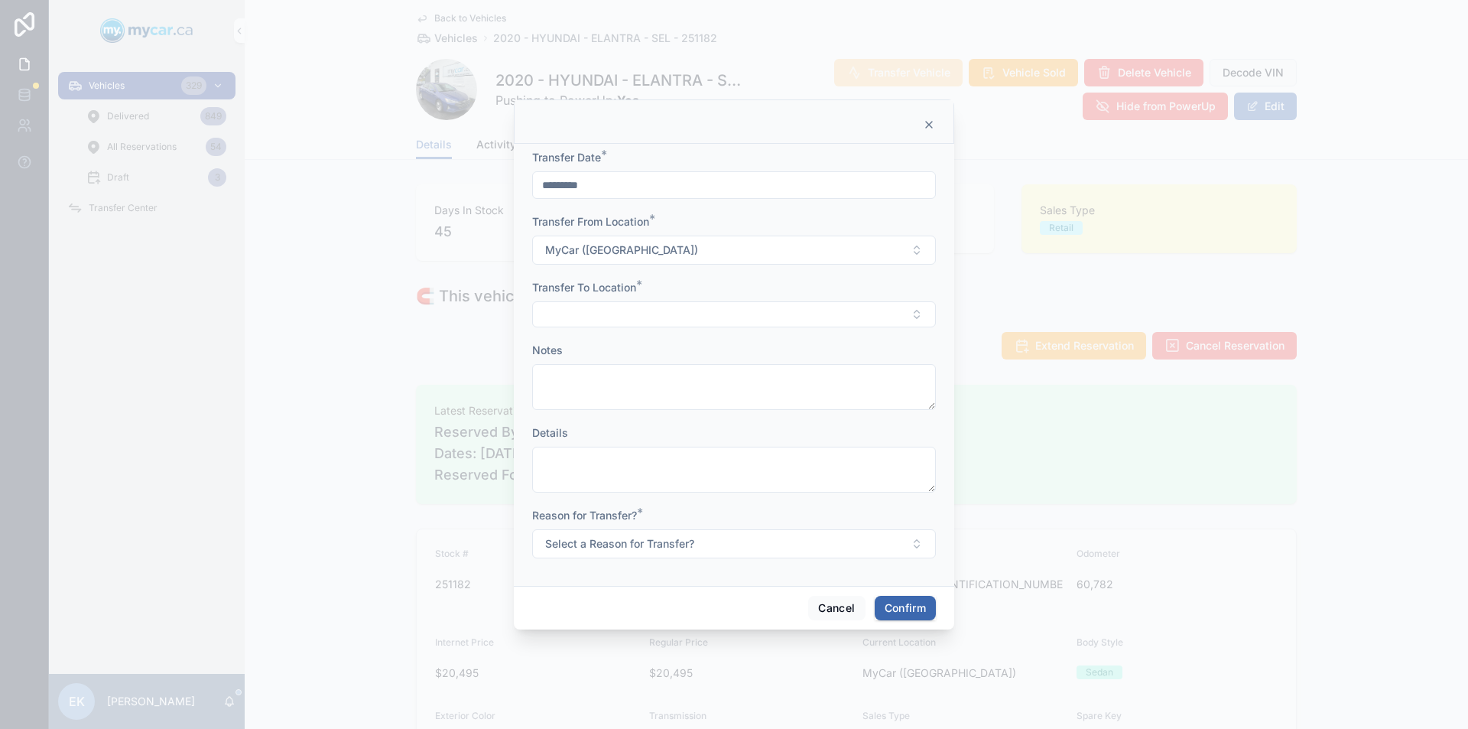
click at [596, 317] on button "Select Button" at bounding box center [734, 314] width 404 height 26
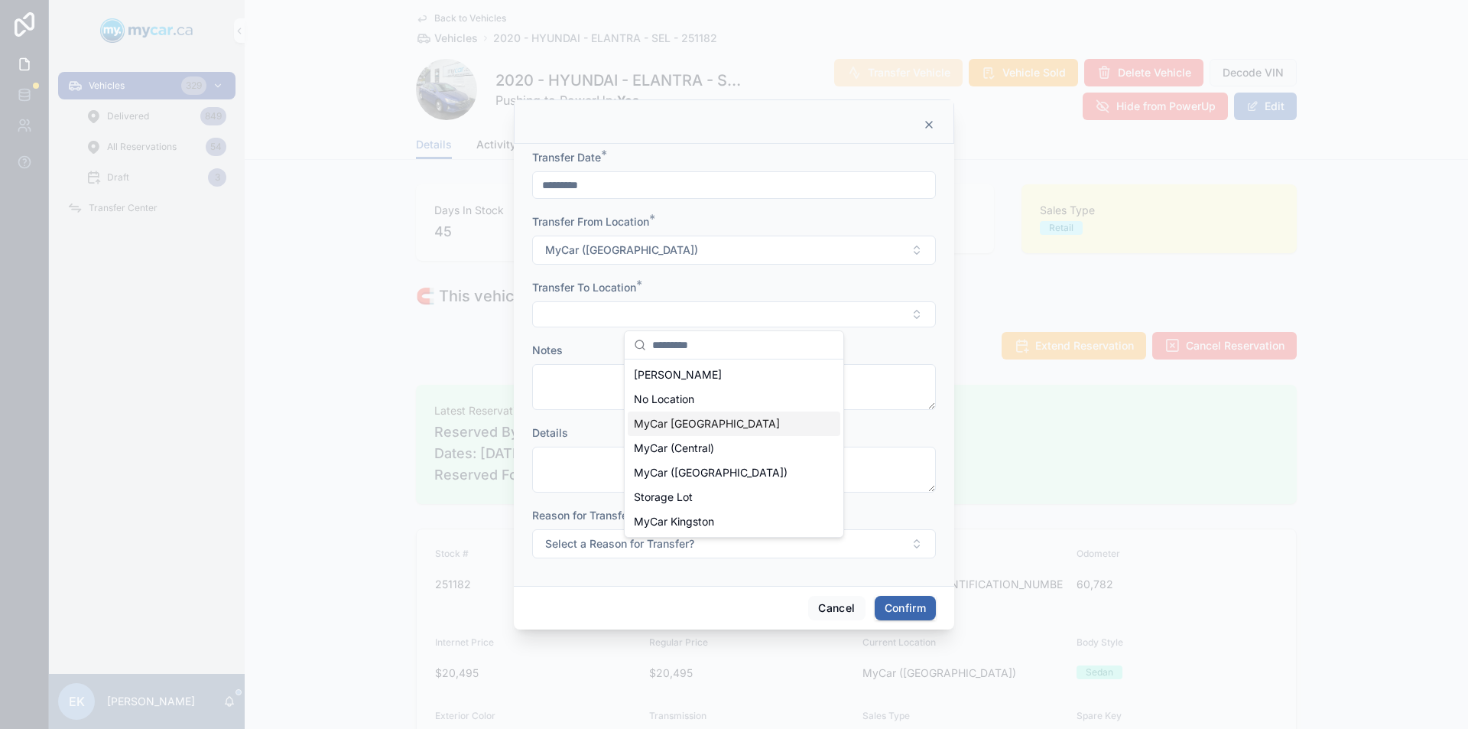
click at [677, 424] on span "MyCar [GEOGRAPHIC_DATA]" at bounding box center [707, 423] width 146 height 15
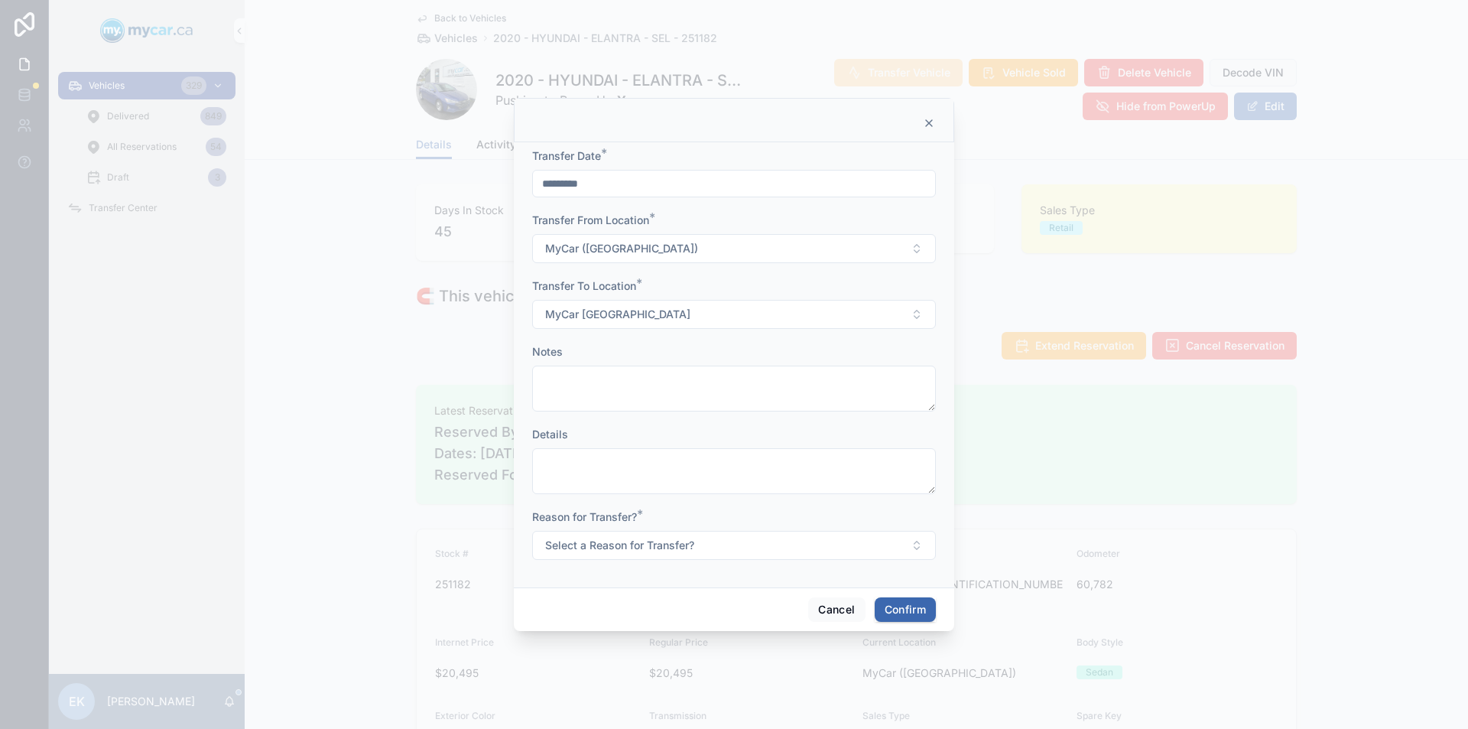
click at [747, 545] on button "Select a Reason for Transfer?" at bounding box center [734, 545] width 404 height 29
click at [673, 626] on div "For Show" at bounding box center [663, 629] width 41 height 14
click at [905, 608] on button "Confirm" at bounding box center [905, 609] width 61 height 24
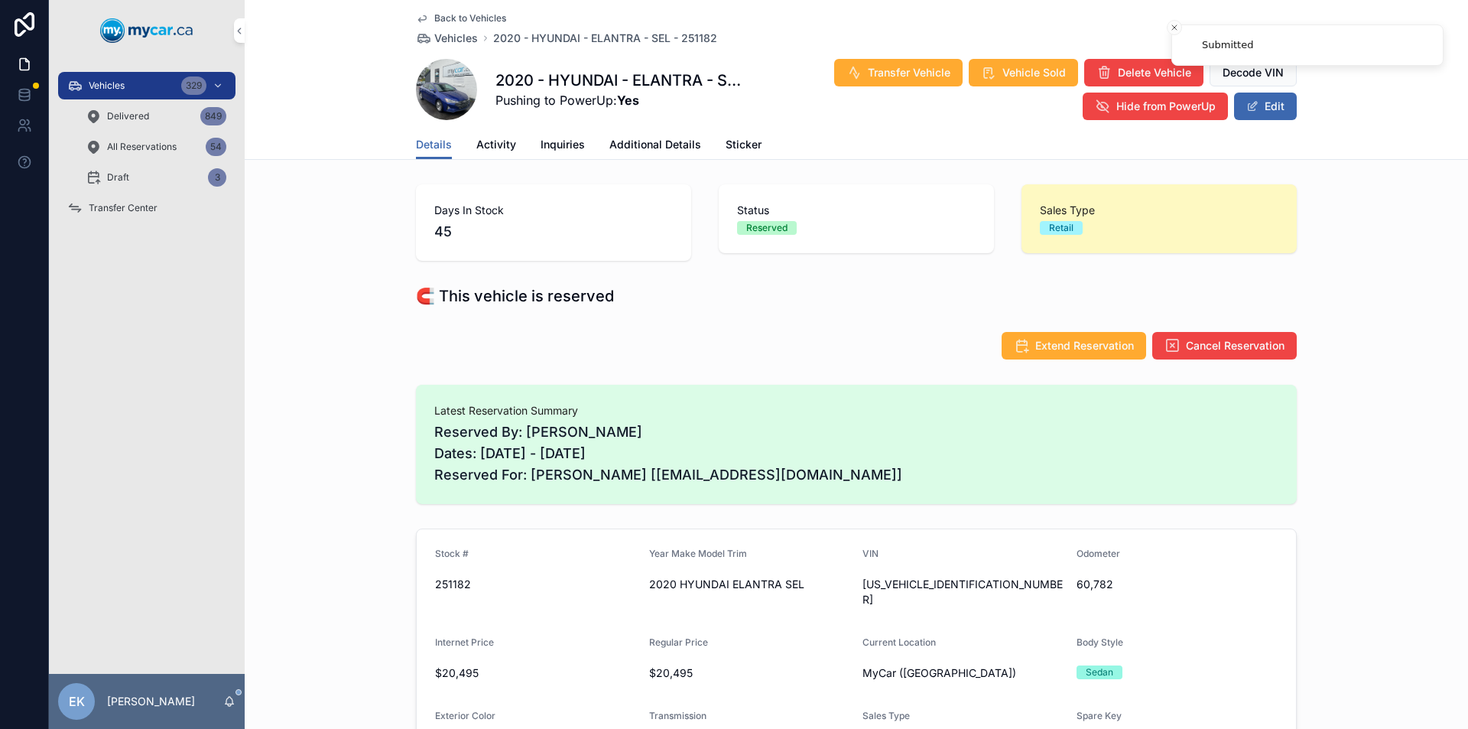
click at [135, 211] on span "Transfer Center" at bounding box center [123, 208] width 69 height 12
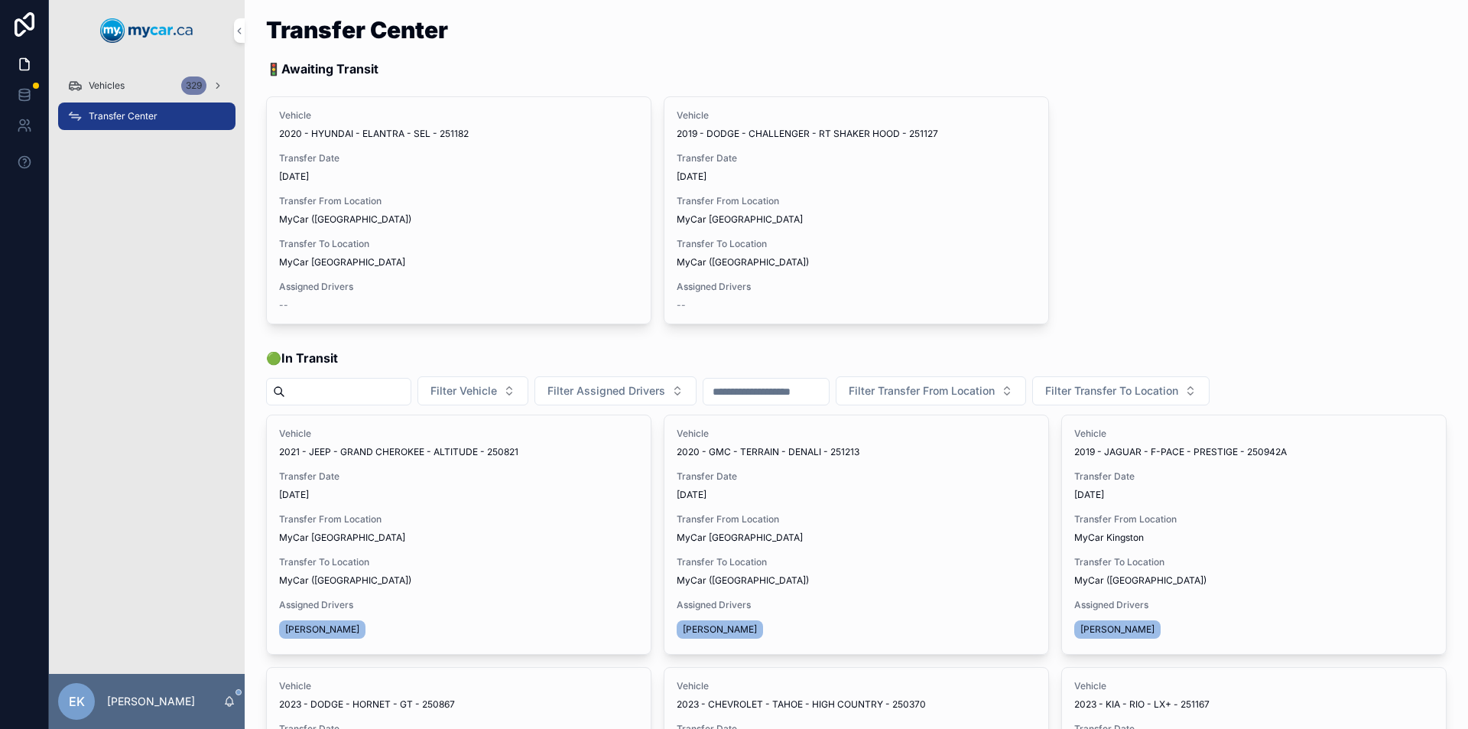
click at [119, 87] on span "Vehicles" at bounding box center [107, 86] width 36 height 12
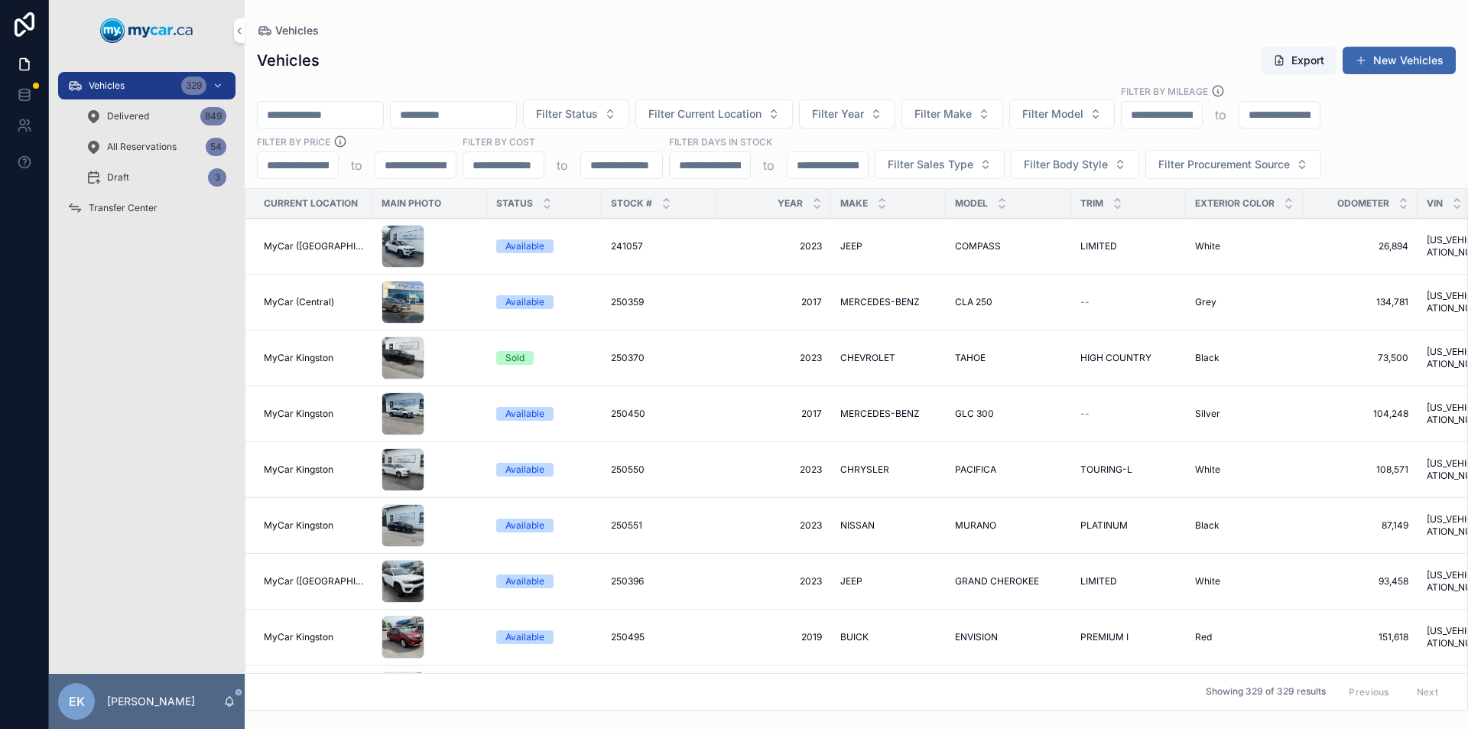
click at [304, 104] on input "scrollable content" at bounding box center [320, 114] width 125 height 21
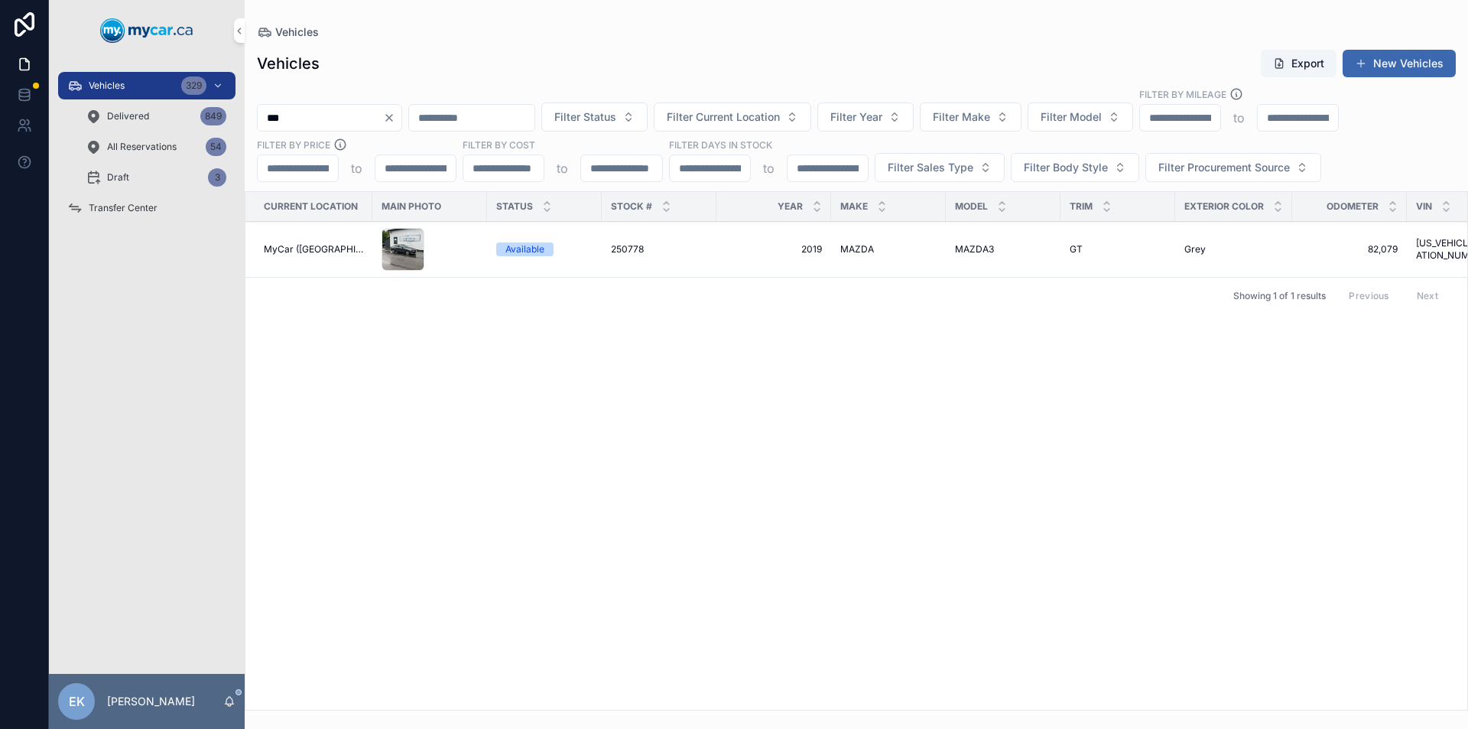
type input "***"
click at [621, 249] on span "250778" at bounding box center [627, 249] width 33 height 12
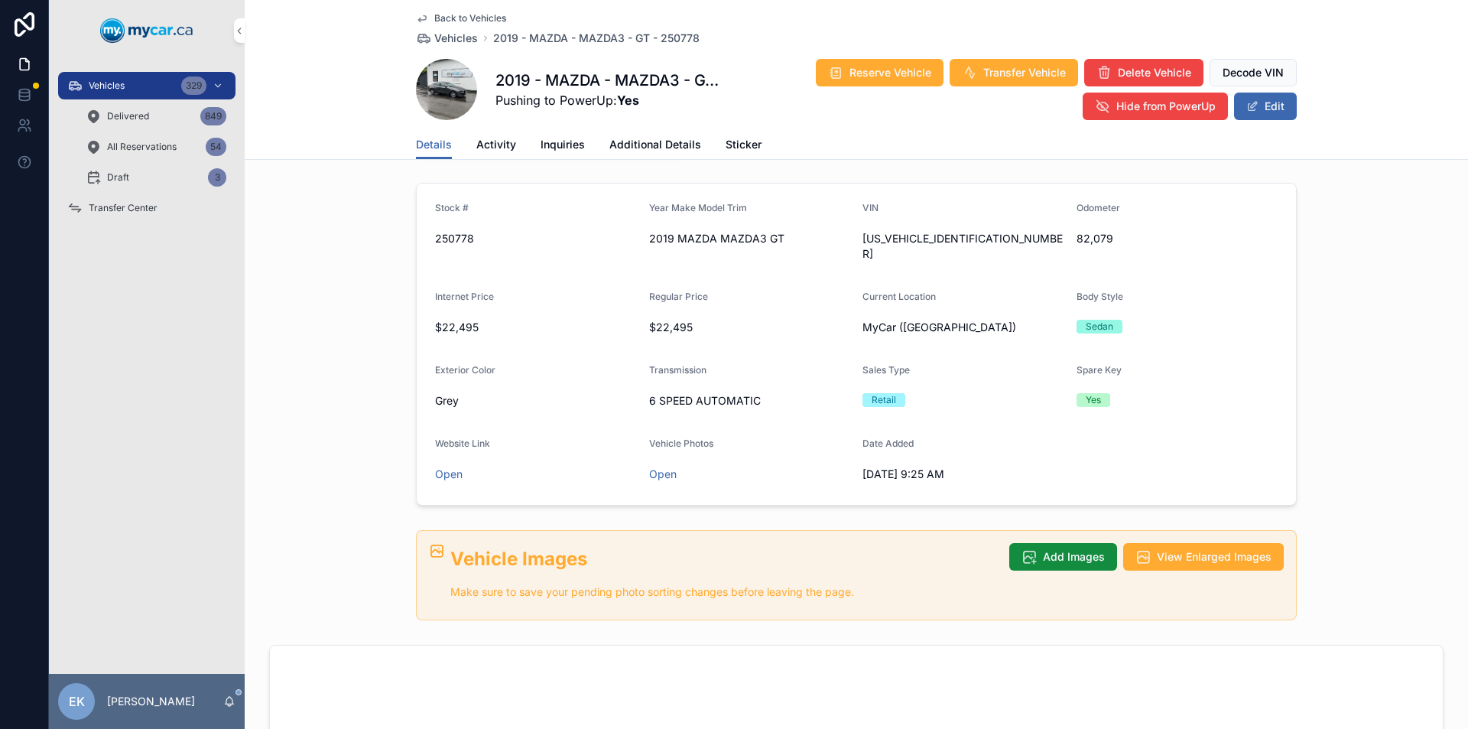
scroll to position [17, 0]
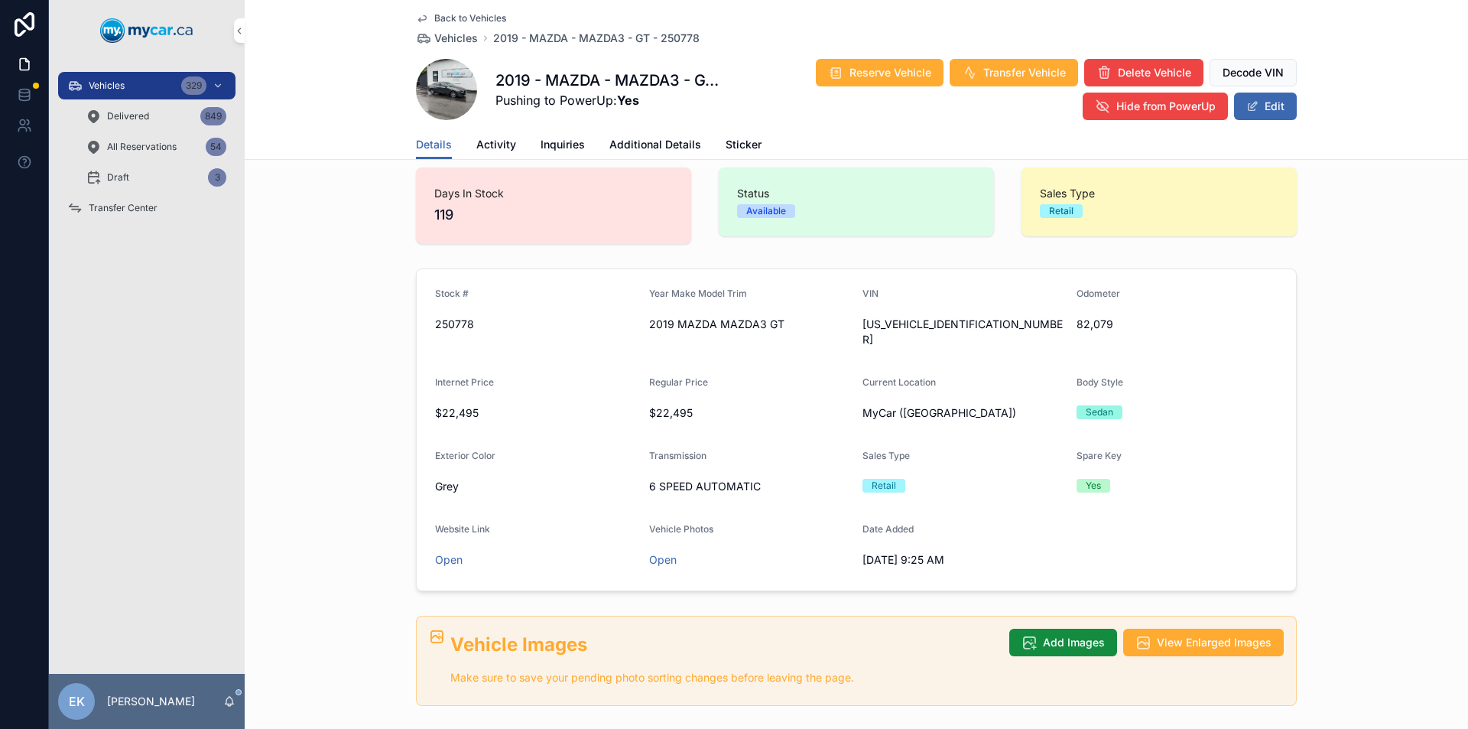
click at [490, 139] on span "Activity" at bounding box center [496, 144] width 40 height 15
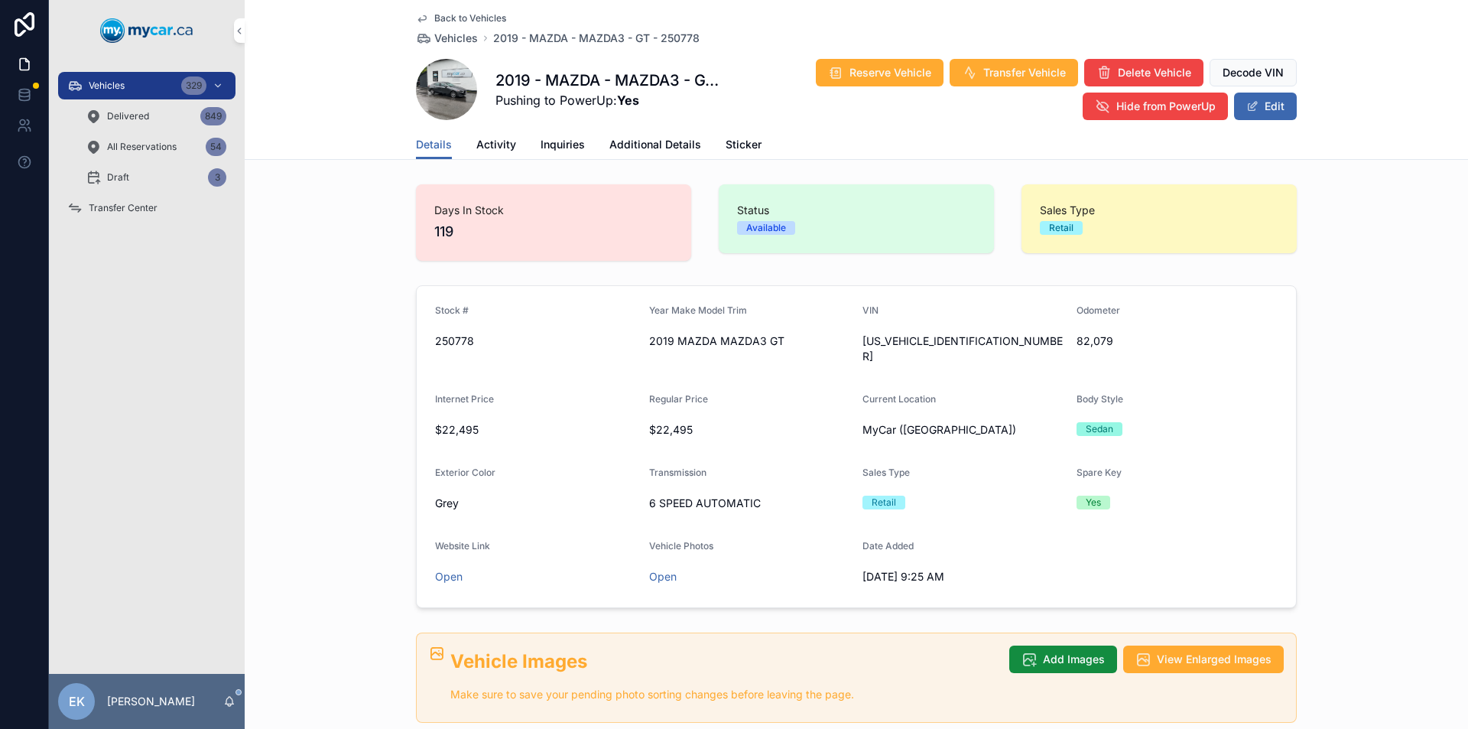
click at [150, 83] on div "Vehicles 329" at bounding box center [146, 85] width 159 height 24
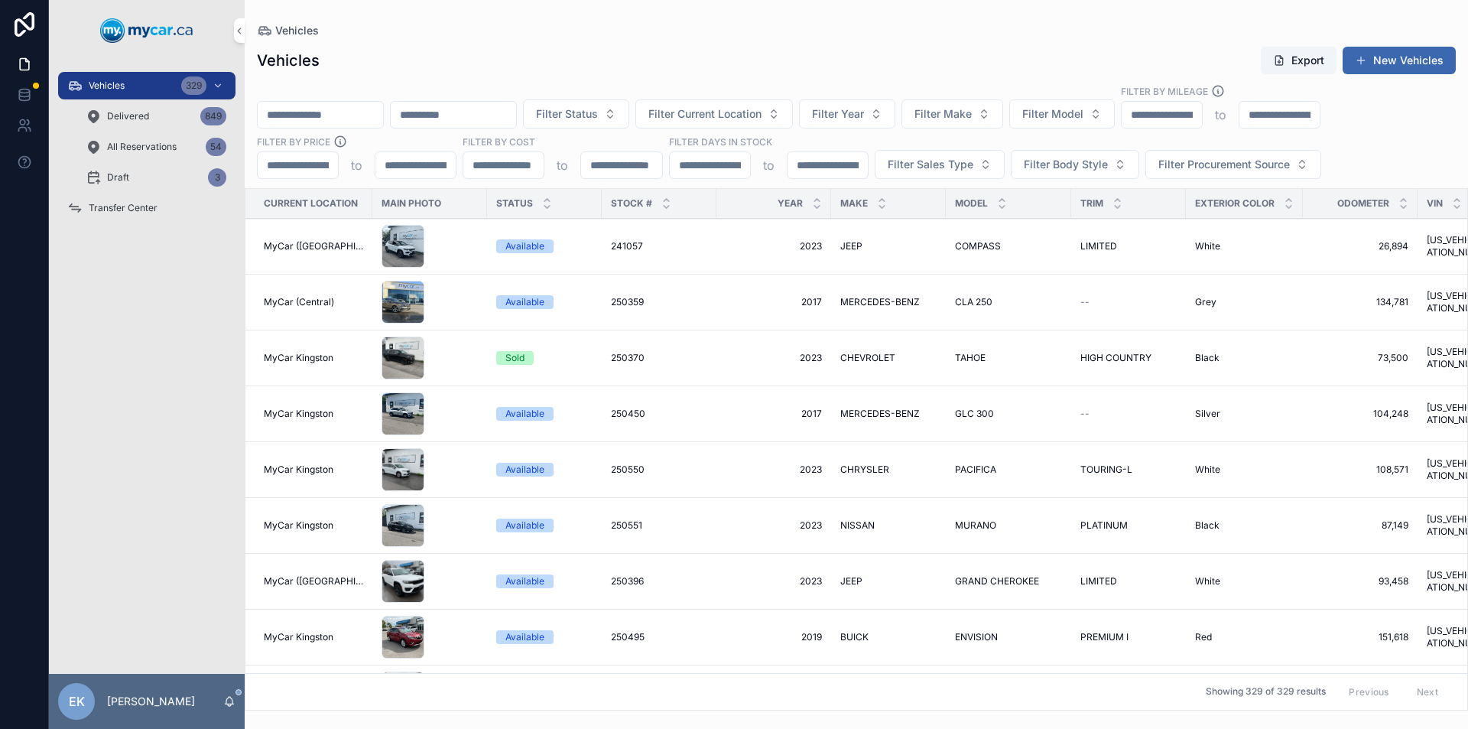
drag, startPoint x: 150, startPoint y: 83, endPoint x: 294, endPoint y: 116, distance: 147.5
click at [294, 116] on input "scrollable content" at bounding box center [320, 114] width 125 height 21
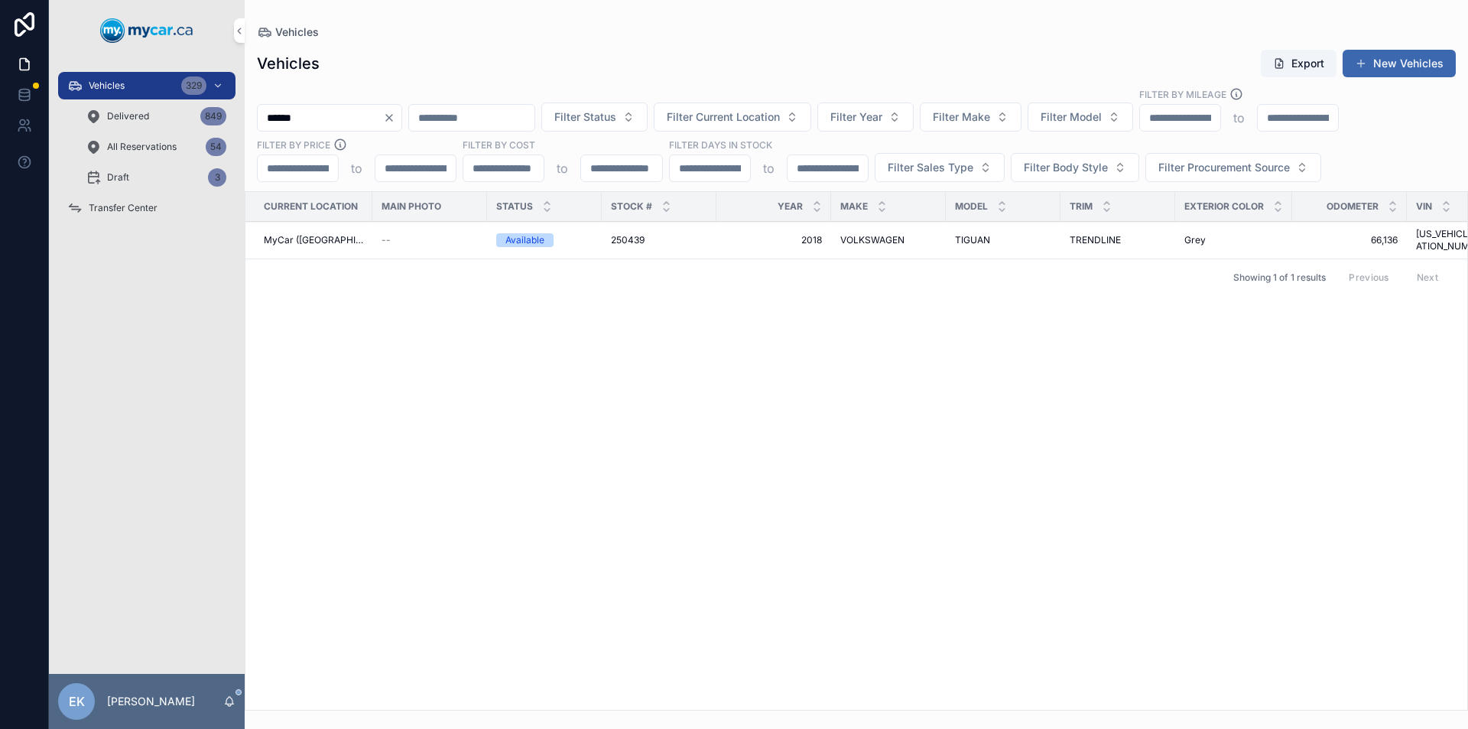
type input "******"
click at [119, 205] on span "Transfer Center" at bounding box center [123, 208] width 69 height 12
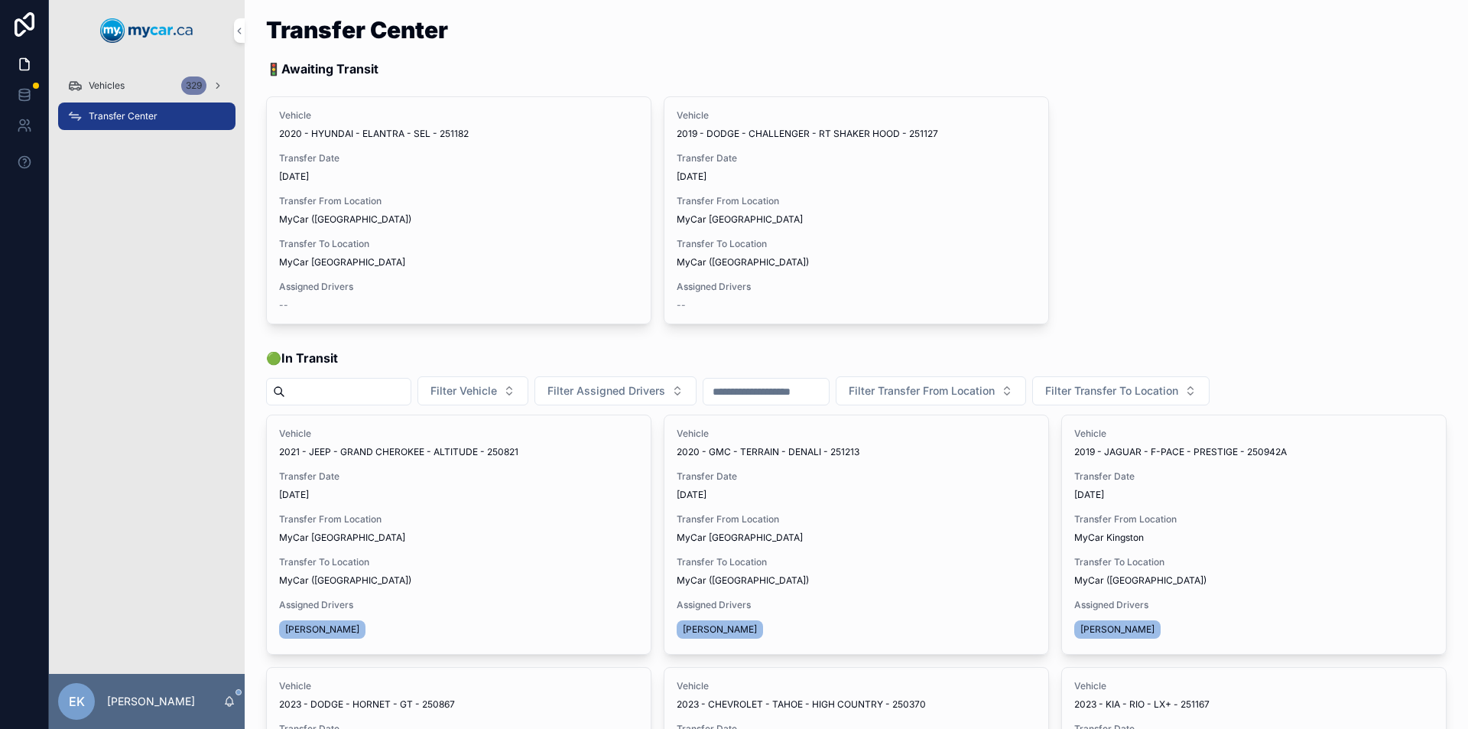
click at [117, 80] on span "Vehicles" at bounding box center [107, 86] width 36 height 12
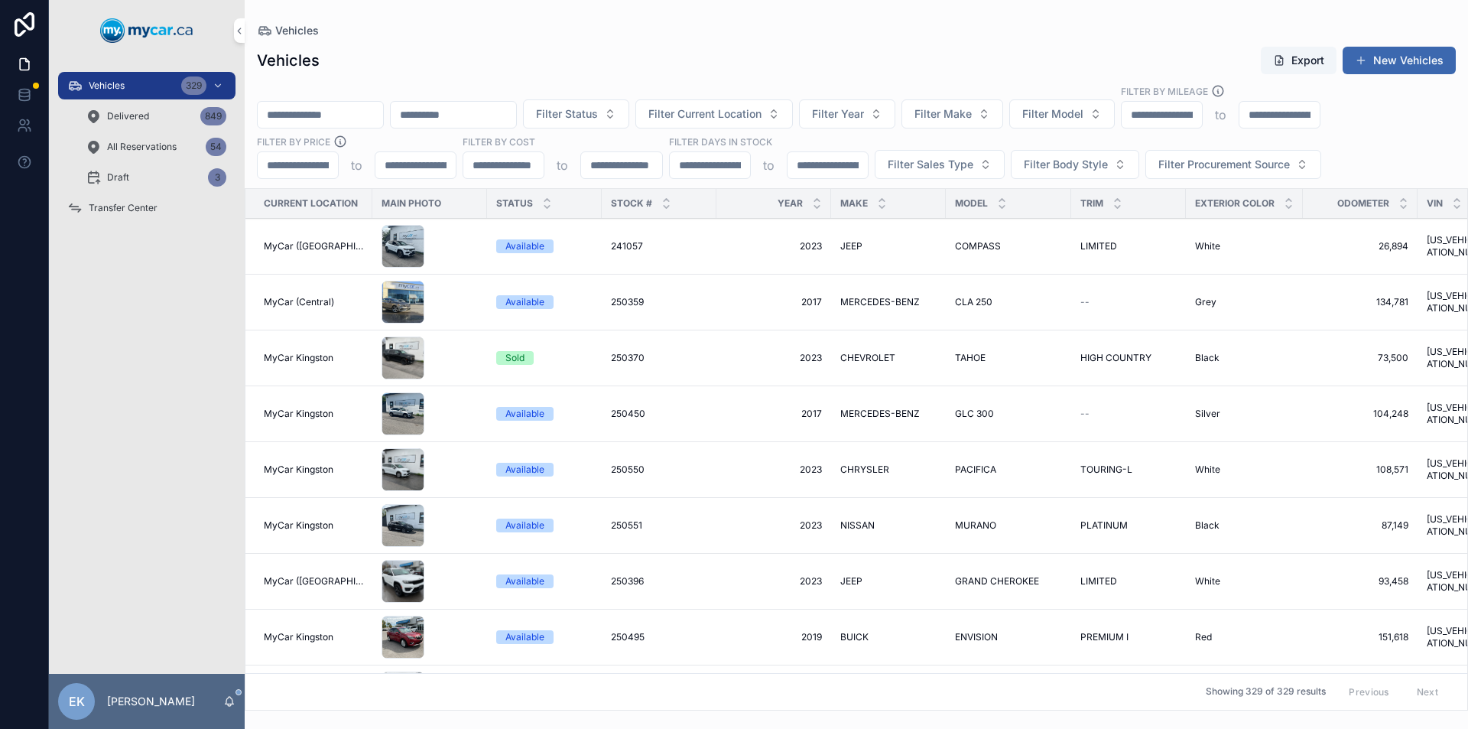
click at [304, 109] on input "scrollable content" at bounding box center [320, 114] width 125 height 21
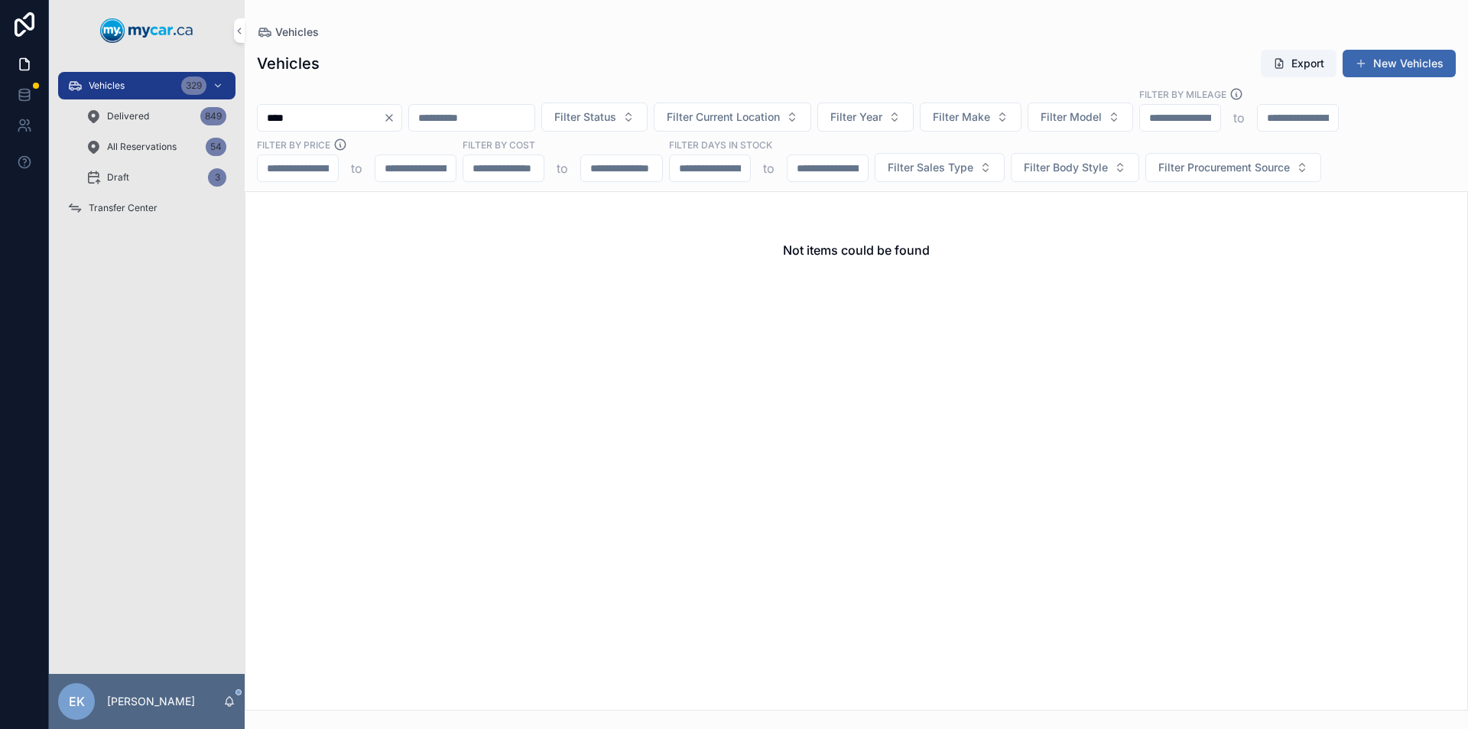
type input "****"
click at [392, 119] on icon "Clear" at bounding box center [389, 118] width 6 height 6
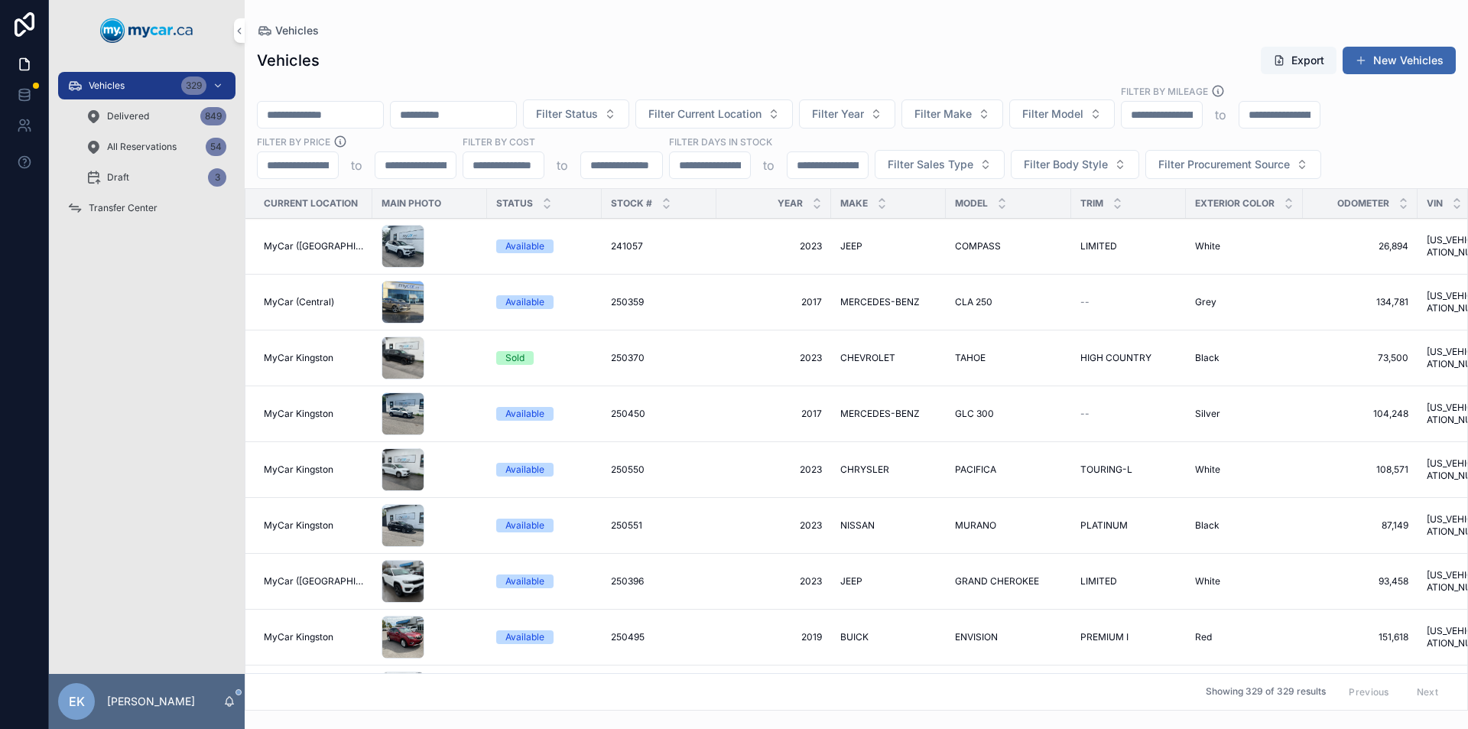
click at [109, 205] on span "Transfer Center" at bounding box center [123, 208] width 69 height 12
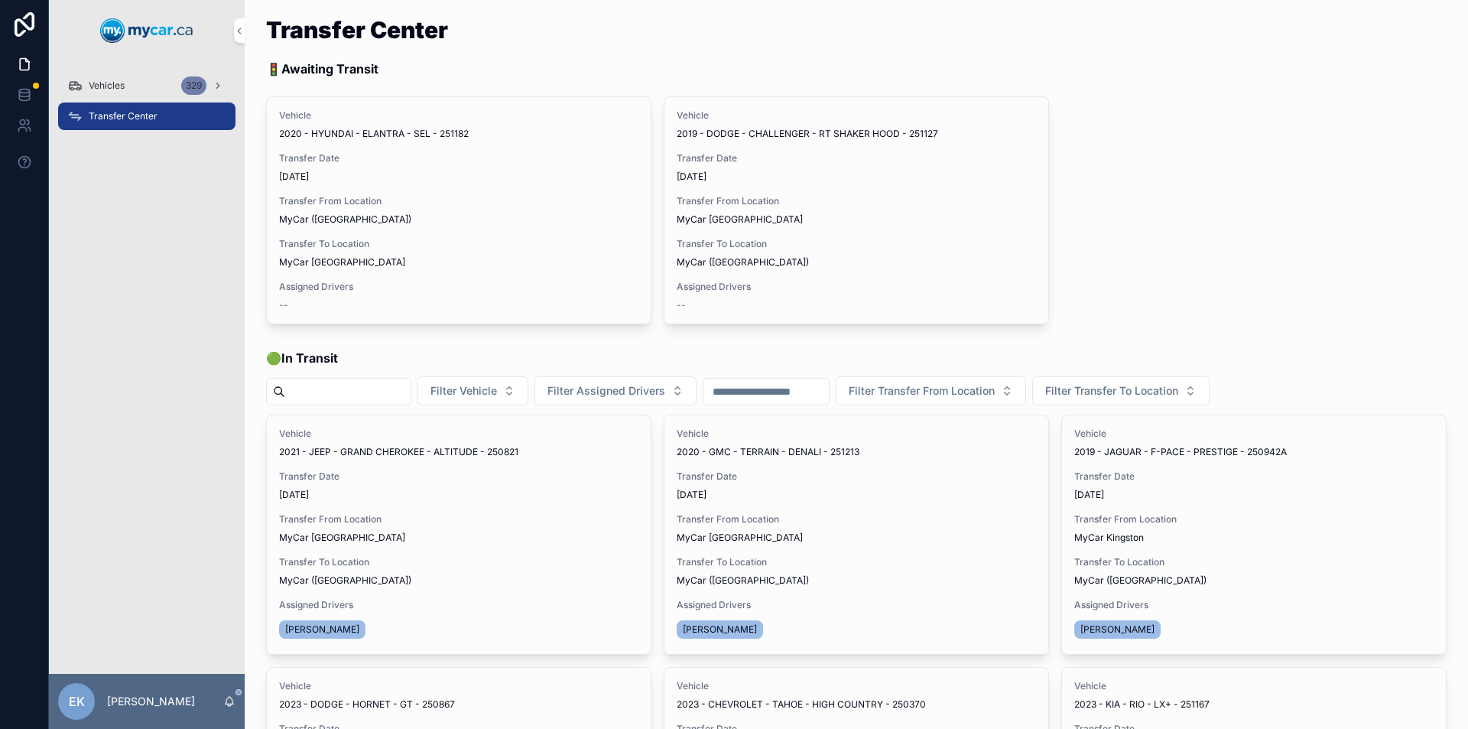
click at [0, 0] on span "Transfer Done" at bounding box center [0, 0] width 0 height 0
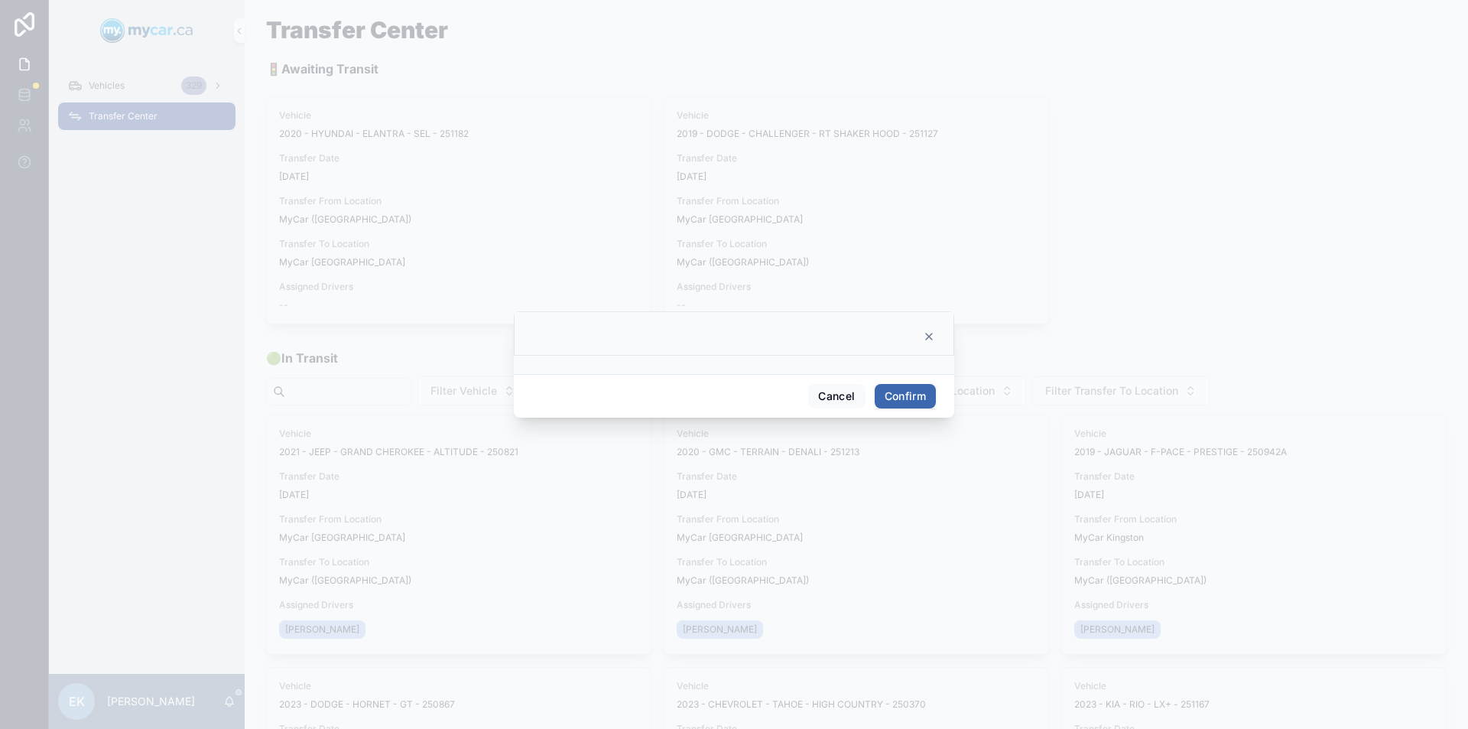
click at [900, 397] on button "Confirm" at bounding box center [905, 396] width 61 height 24
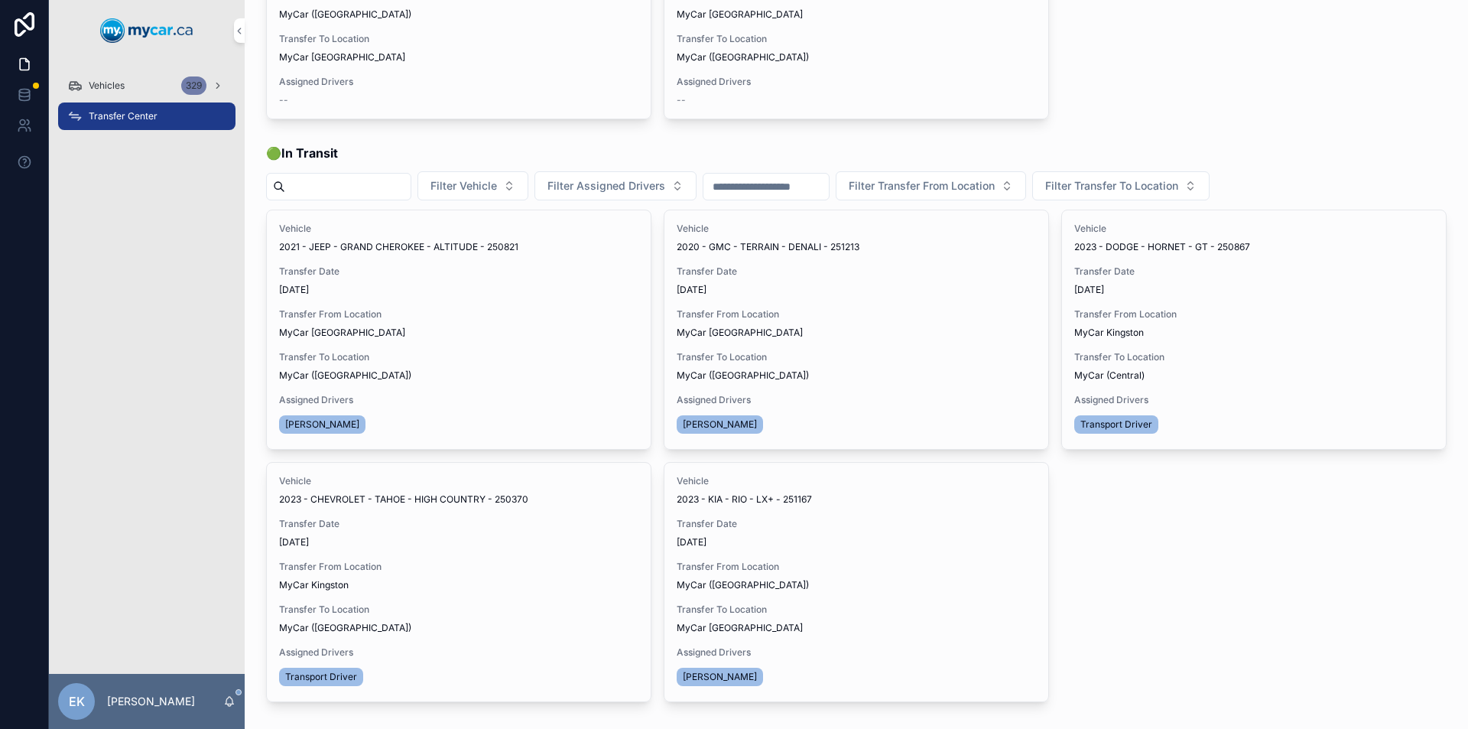
scroll to position [229, 0]
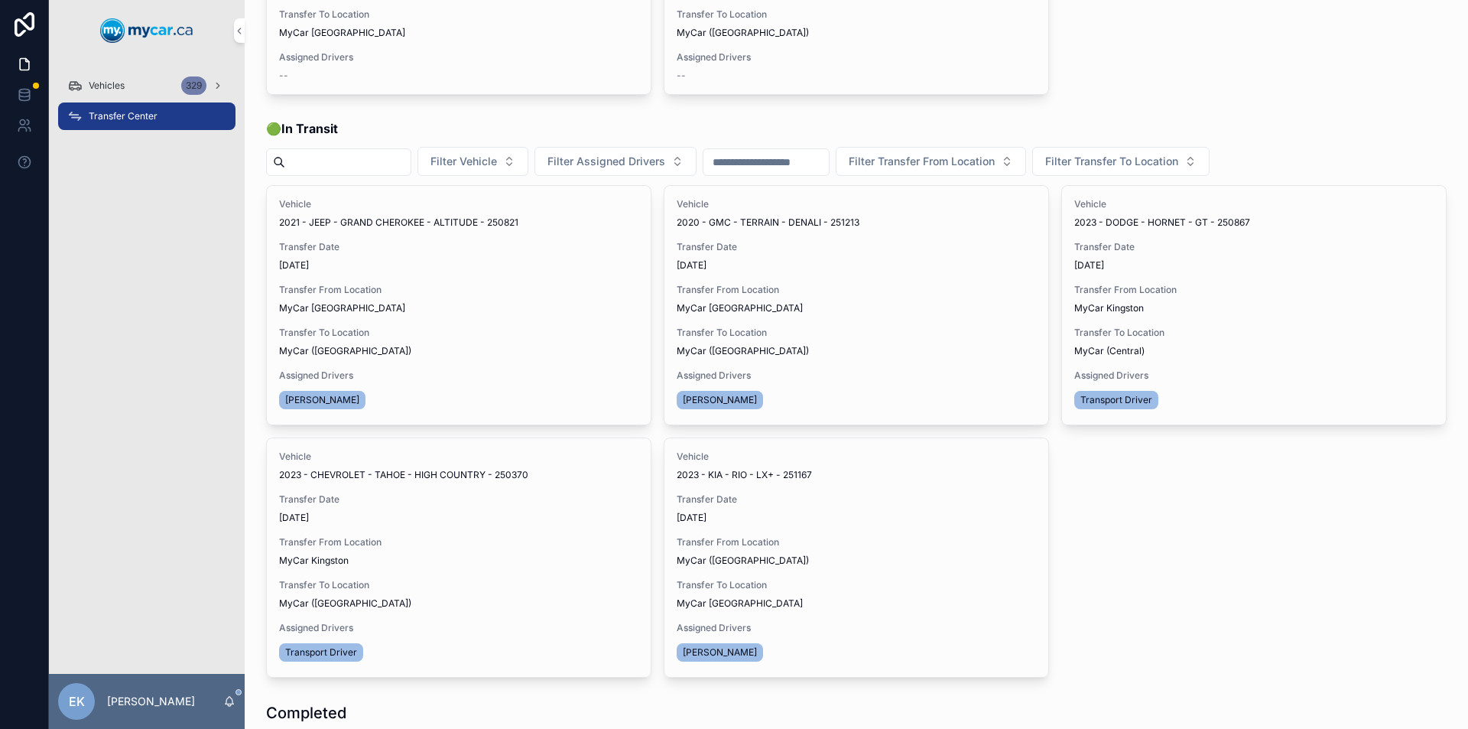
click at [0, 0] on span "Transfer Done" at bounding box center [0, 0] width 0 height 0
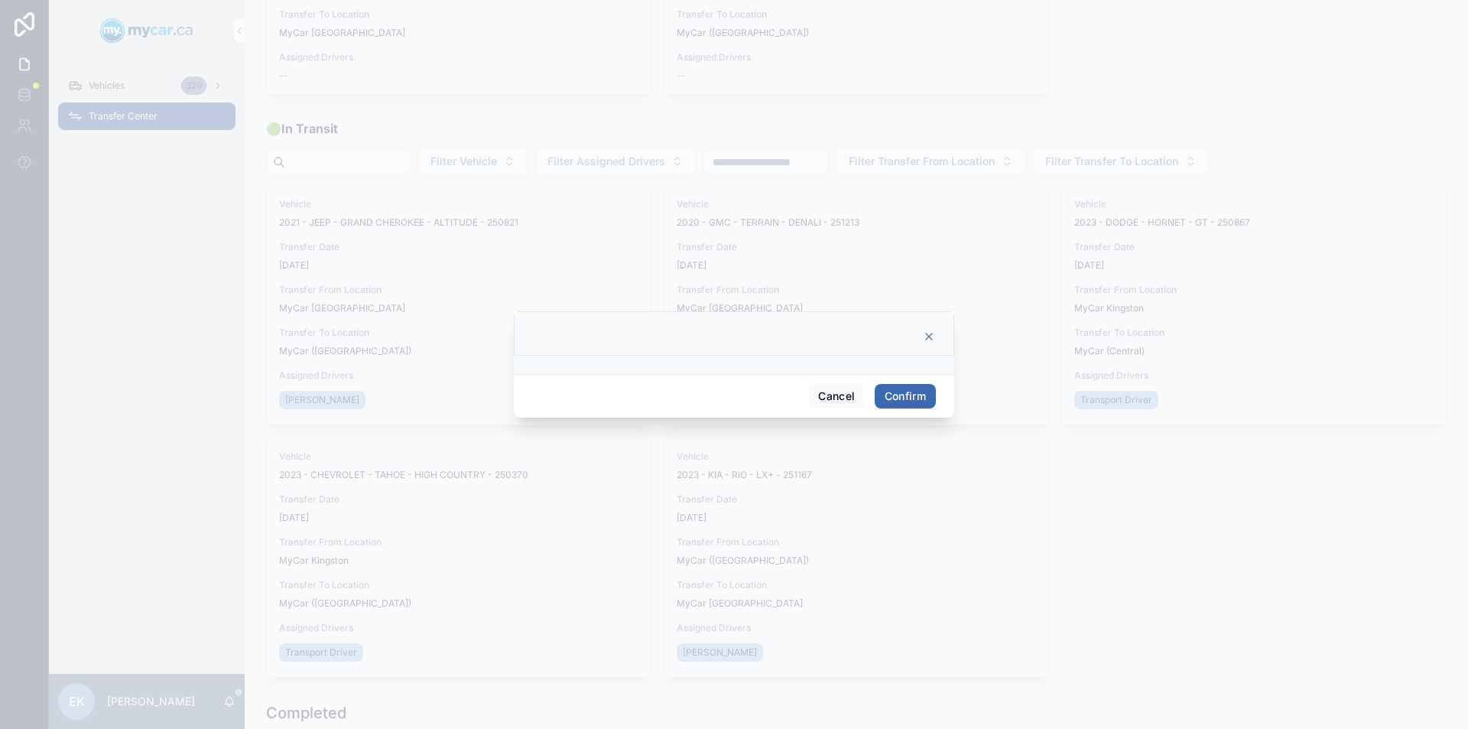
click at [909, 395] on button "Confirm" at bounding box center [905, 396] width 61 height 24
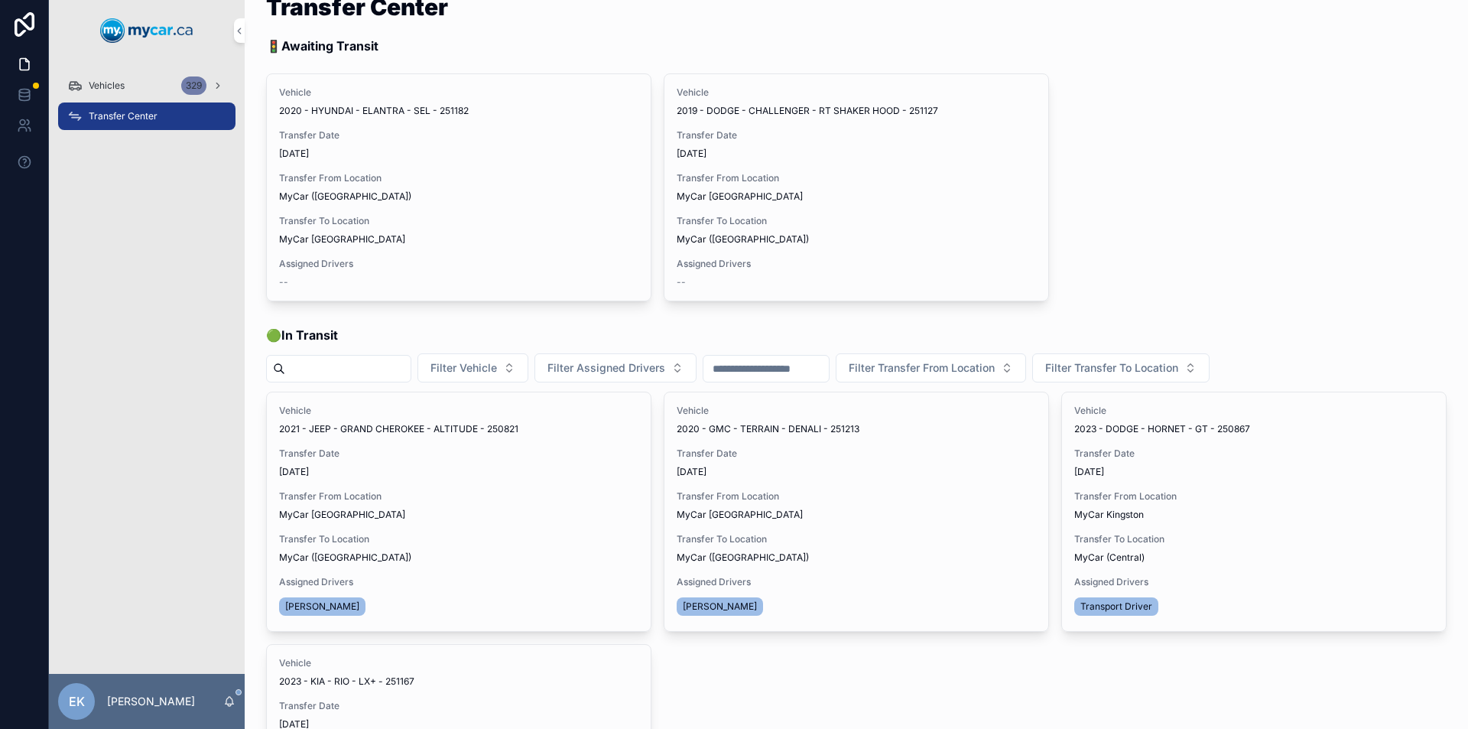
scroll to position [0, 0]
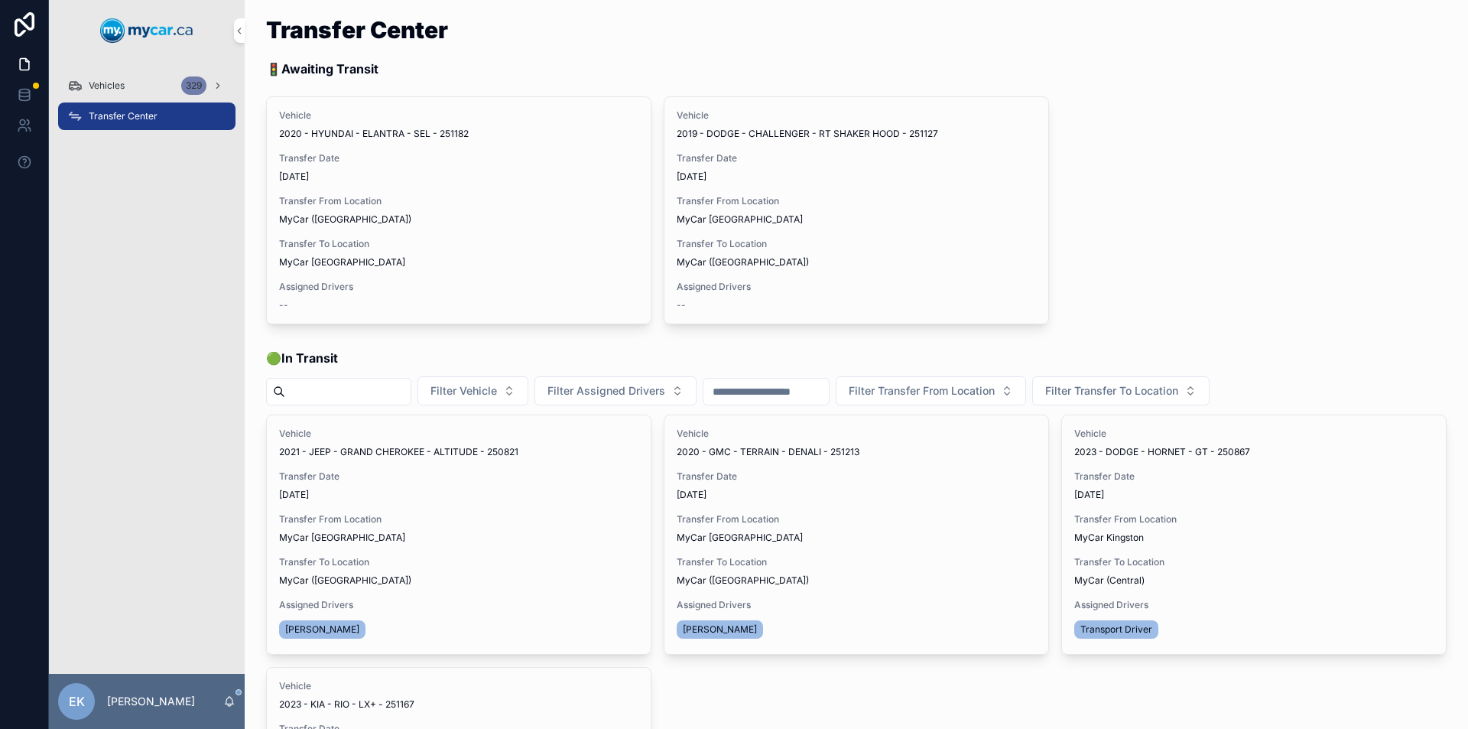
click at [124, 87] on span "Vehicles" at bounding box center [107, 86] width 36 height 12
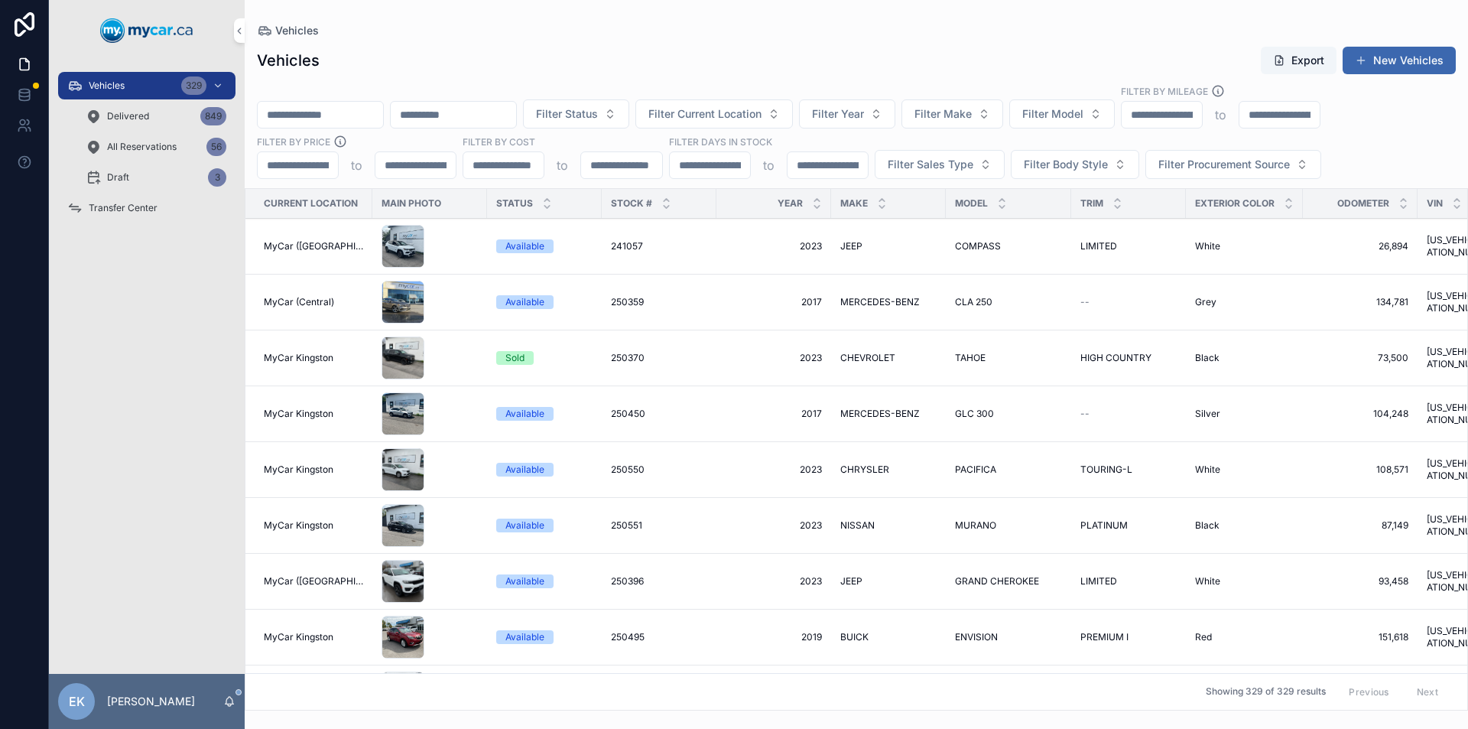
click at [305, 108] on input "scrollable content" at bounding box center [320, 114] width 125 height 21
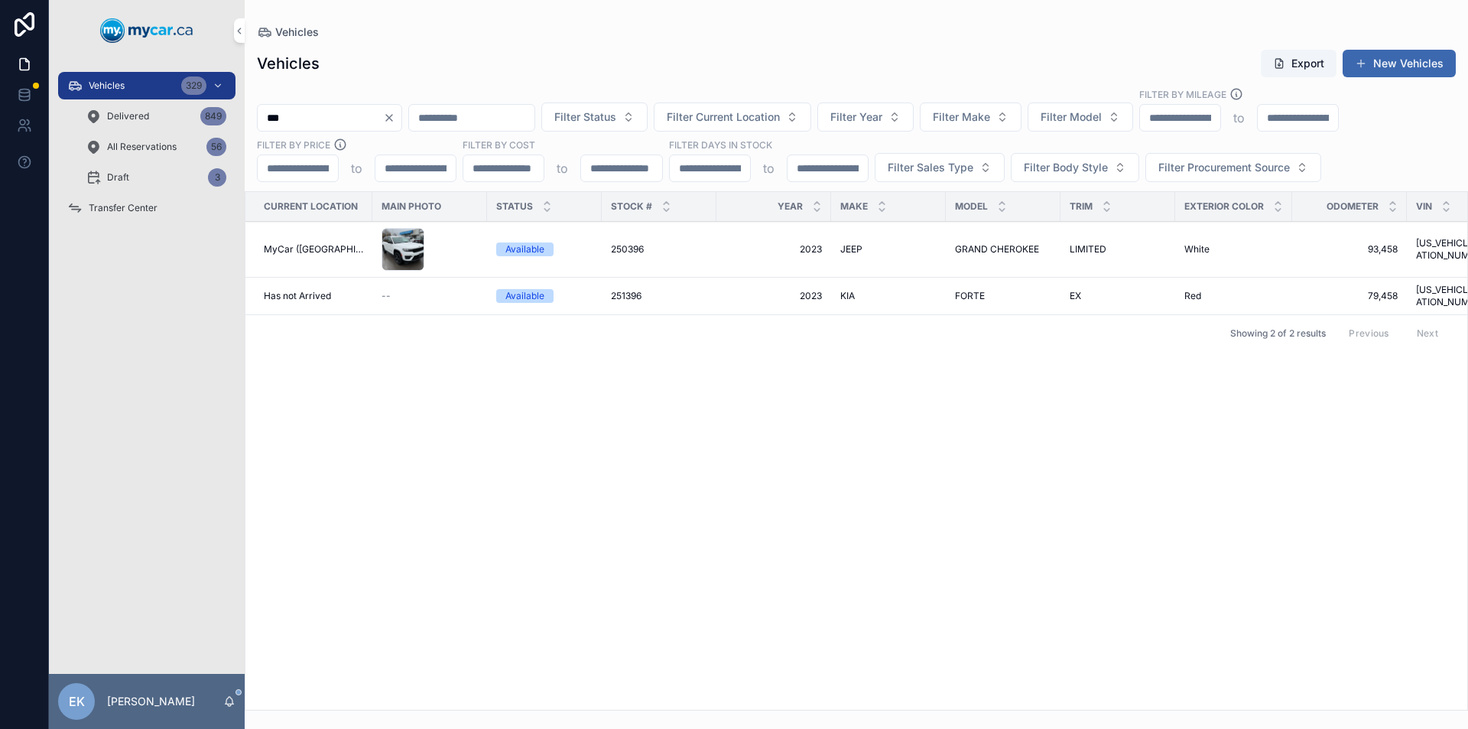
type input "***"
click at [805, 251] on span "2023" at bounding box center [774, 249] width 96 height 12
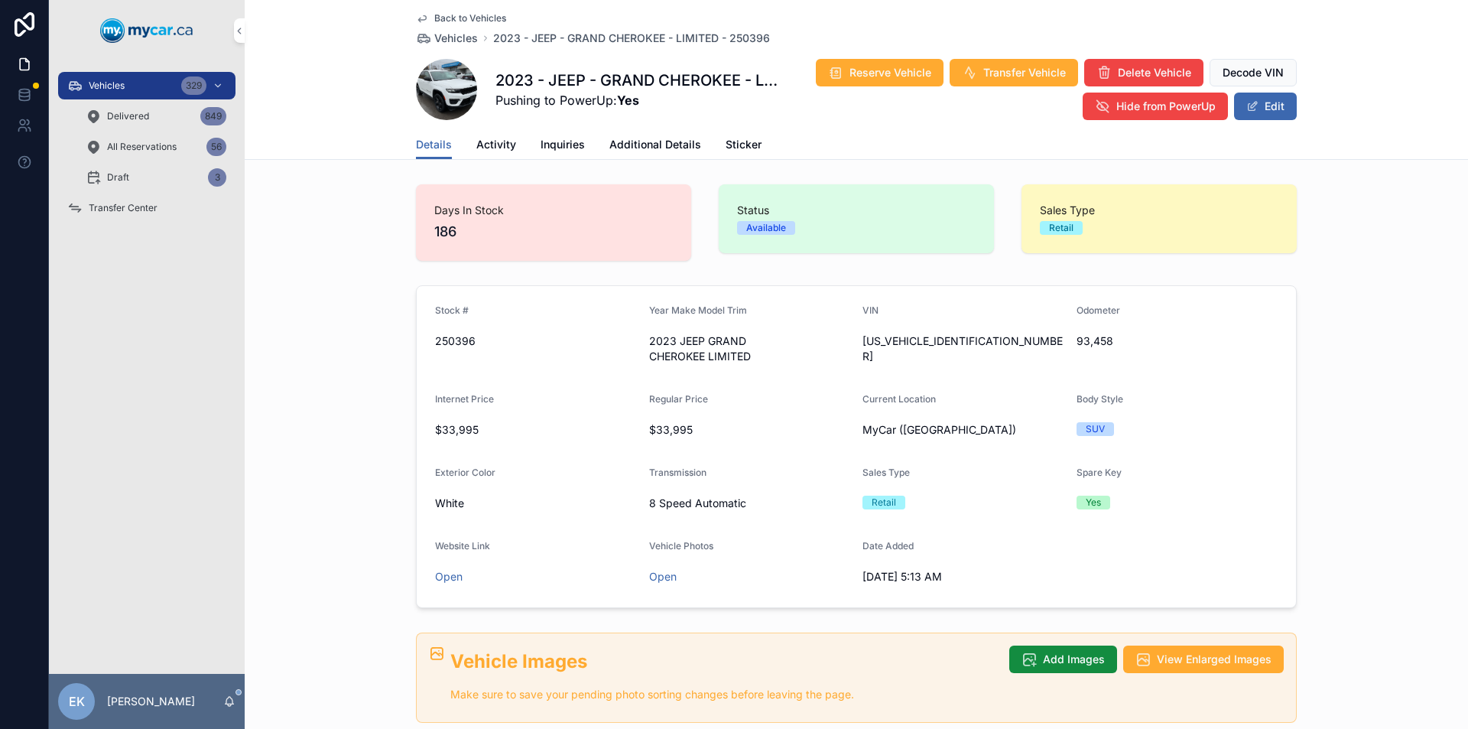
click at [221, 85] on icon "scrollable content" at bounding box center [218, 85] width 11 height 11
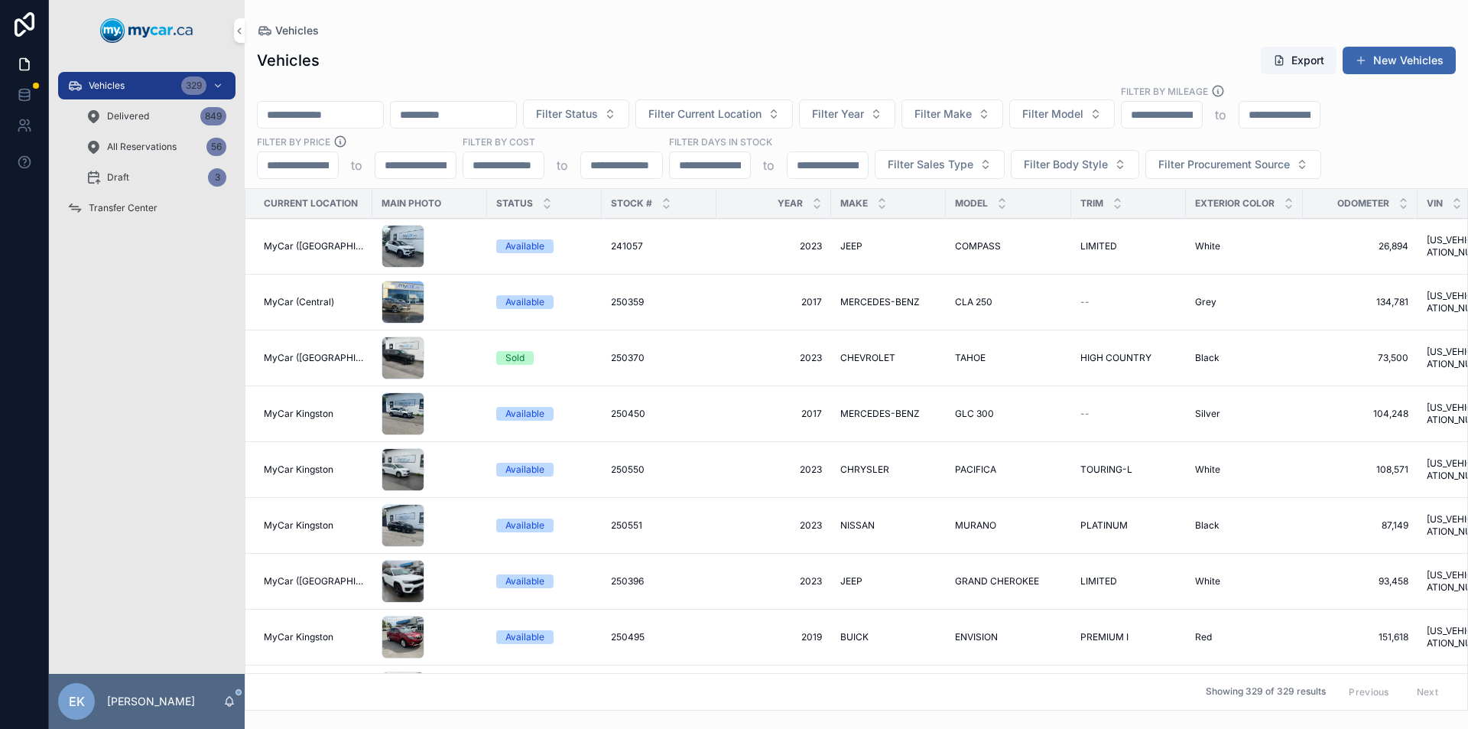
click at [315, 115] on input "scrollable content" at bounding box center [320, 114] width 125 height 21
click at [125, 205] on span "Transfer Center" at bounding box center [123, 208] width 69 height 12
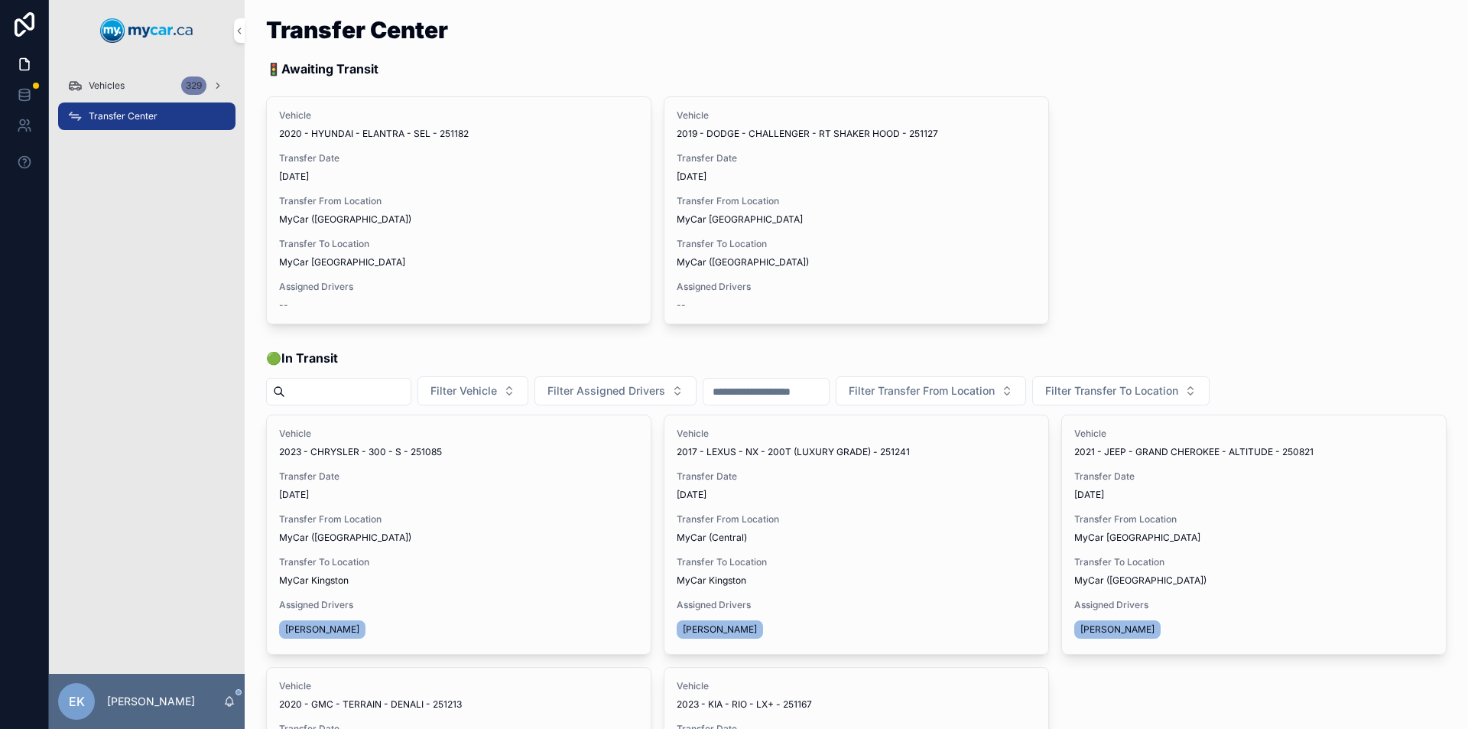
click at [88, 80] on div "Vehicles 329" at bounding box center [146, 85] width 159 height 24
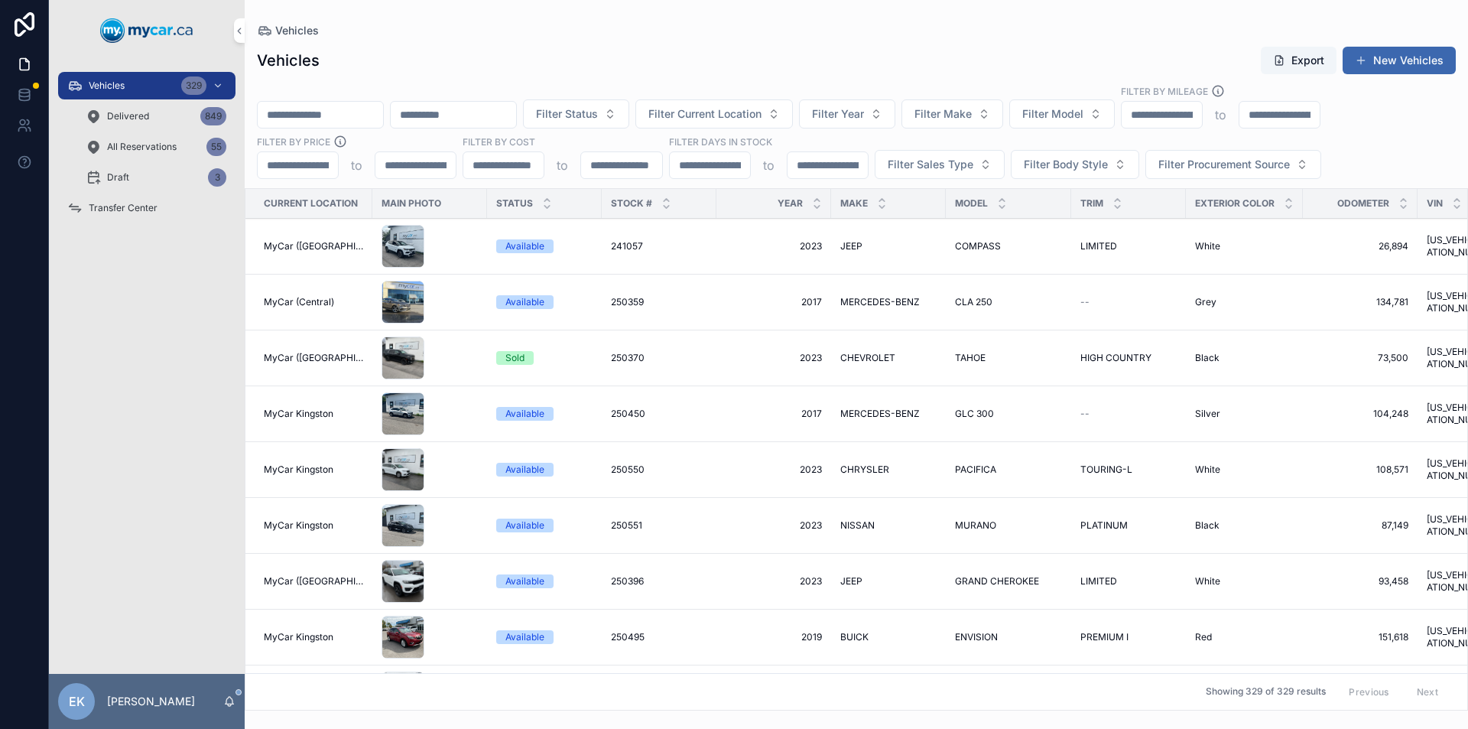
click at [328, 116] on input "scrollable content" at bounding box center [320, 114] width 125 height 21
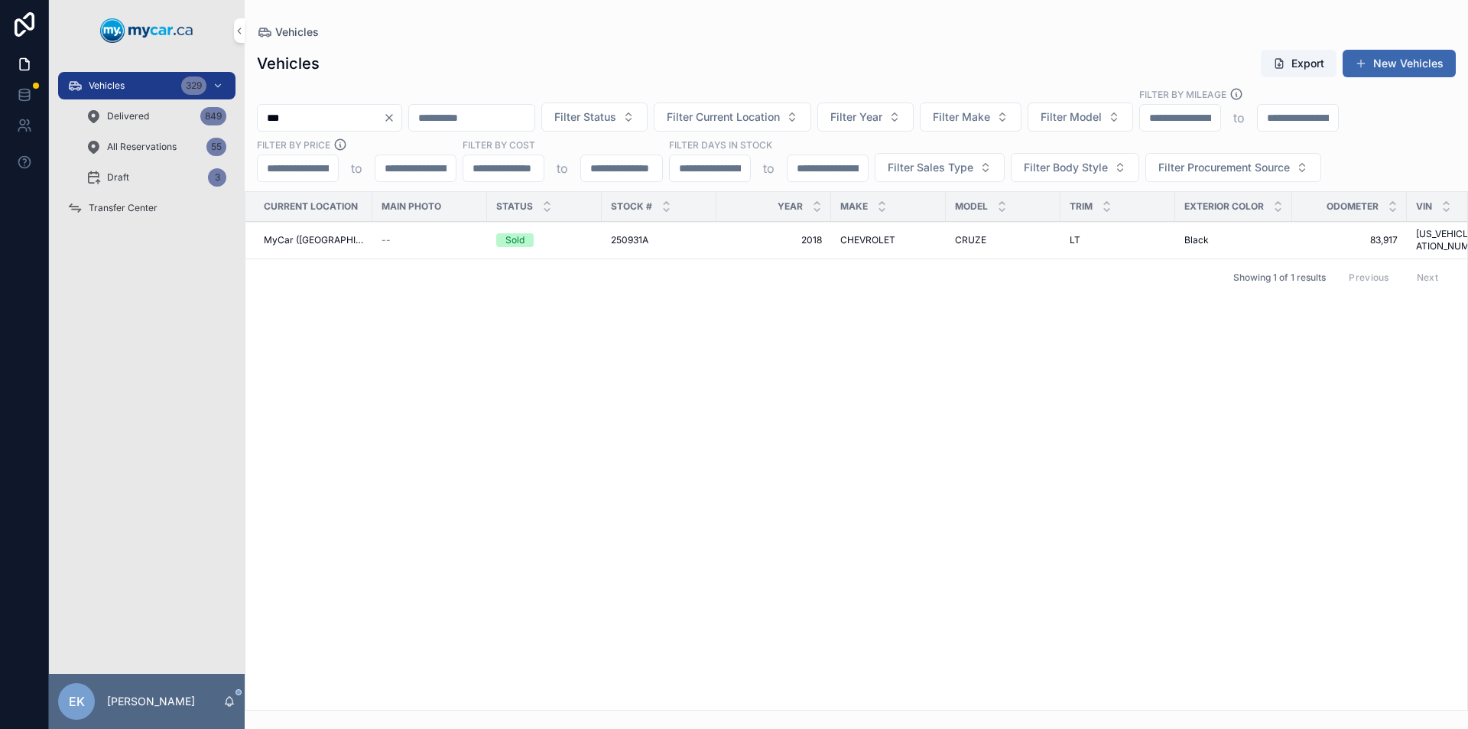
type input "***"
click at [620, 234] on span "250931A" at bounding box center [629, 240] width 37 height 12
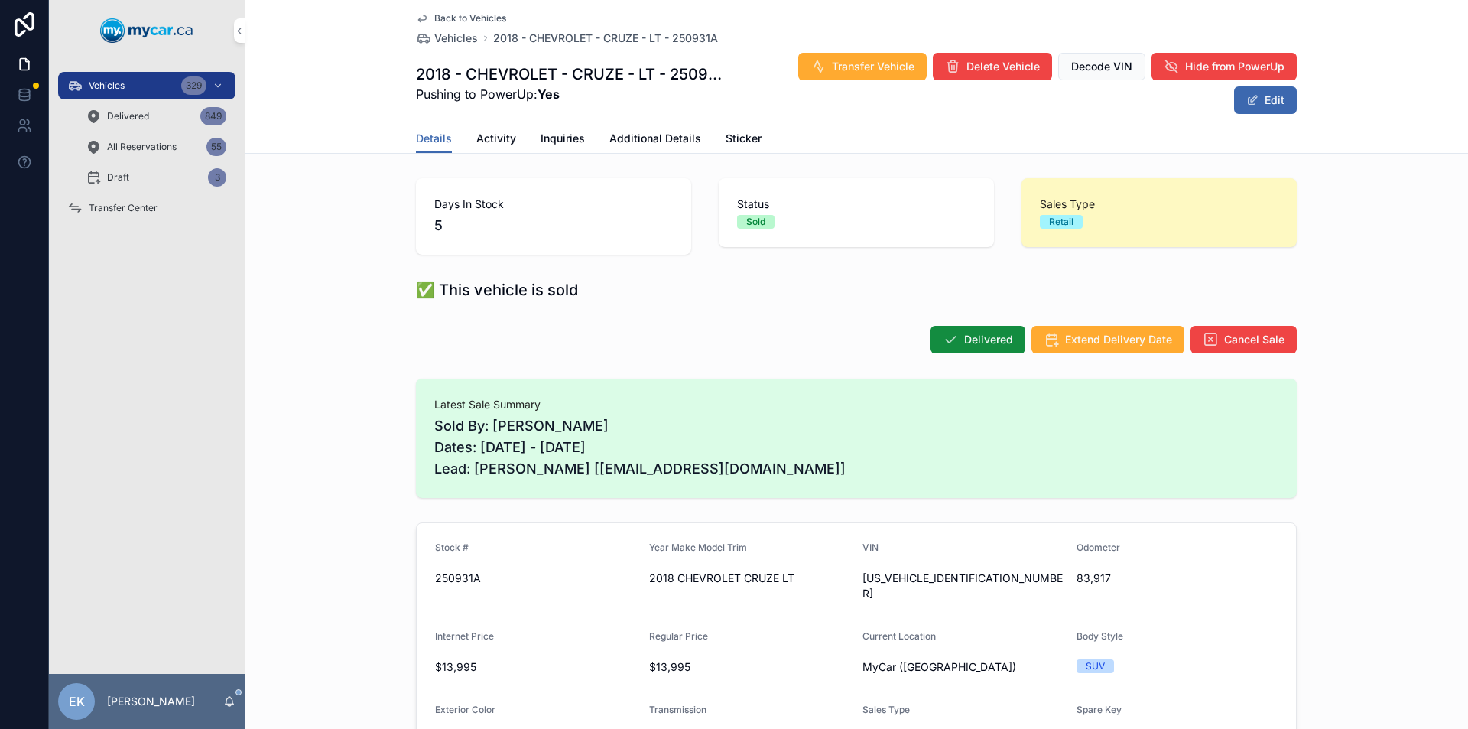
click at [140, 209] on span "Transfer Center" at bounding box center [123, 208] width 69 height 12
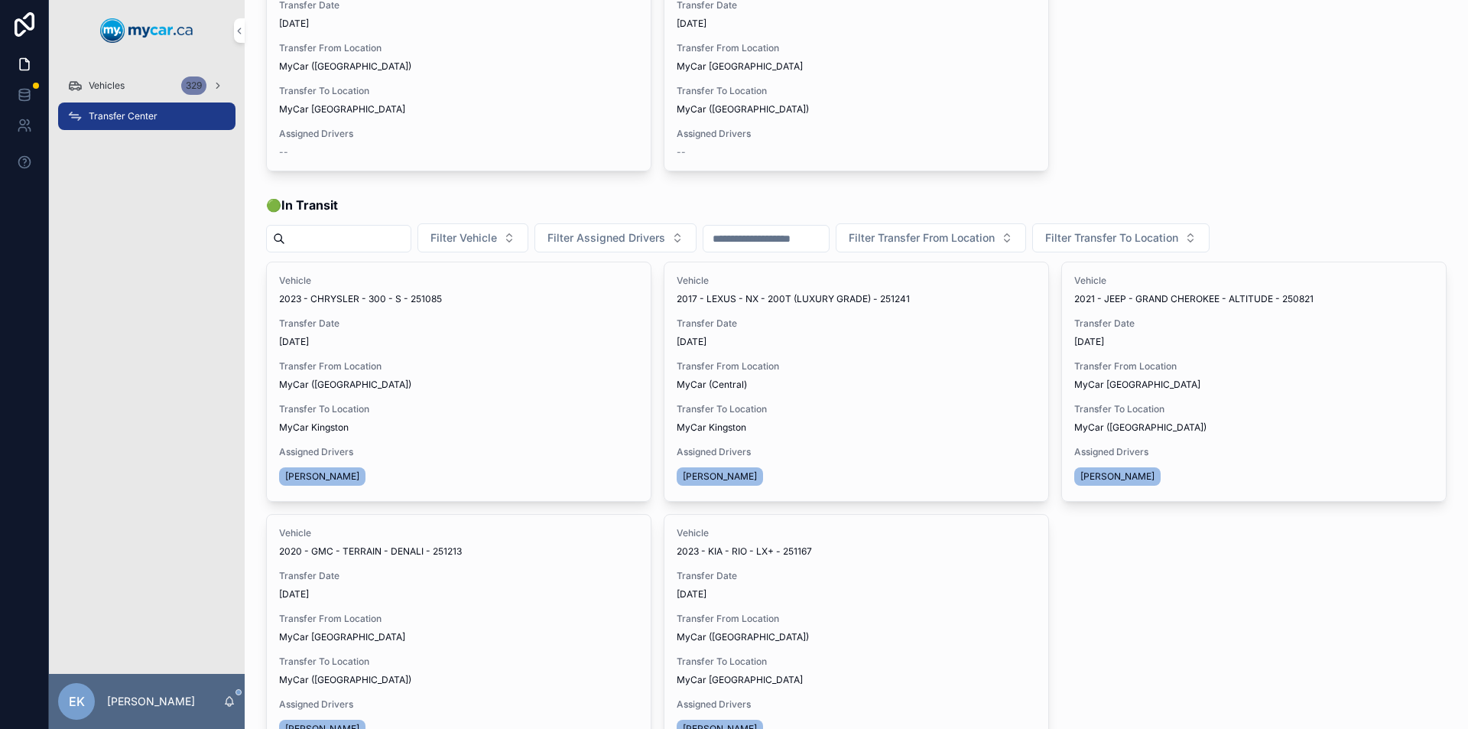
scroll to position [229, 0]
